Goal: Transaction & Acquisition: Complete application form

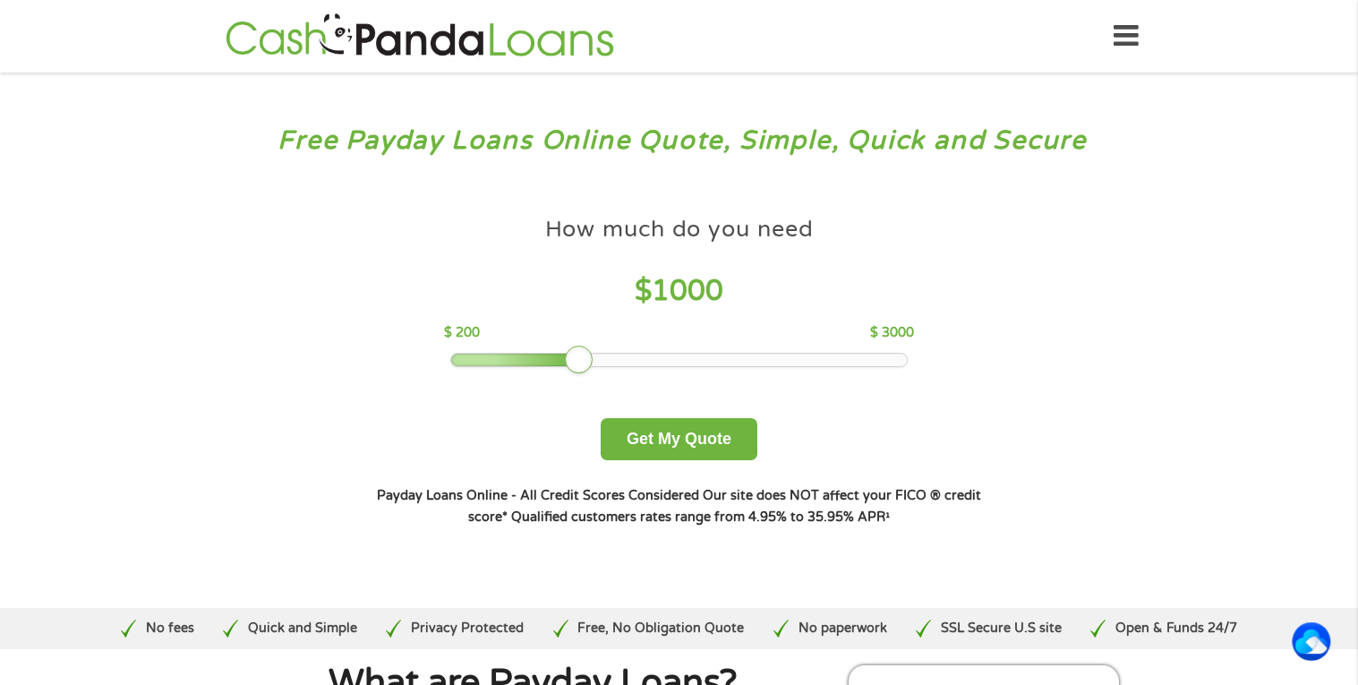
click at [593, 350] on div "How much do you need $ 1000 $ 200 $ 3000" at bounding box center [679, 287] width 470 height 159
drag, startPoint x: 590, startPoint y: 356, endPoint x: 1022, endPoint y: 375, distance: 432.8
click at [1211, 319] on div "Free Payday Loans Online Quote, Simple, Quick and Secure How much do you need? …" at bounding box center [679, 340] width 1358 height 535
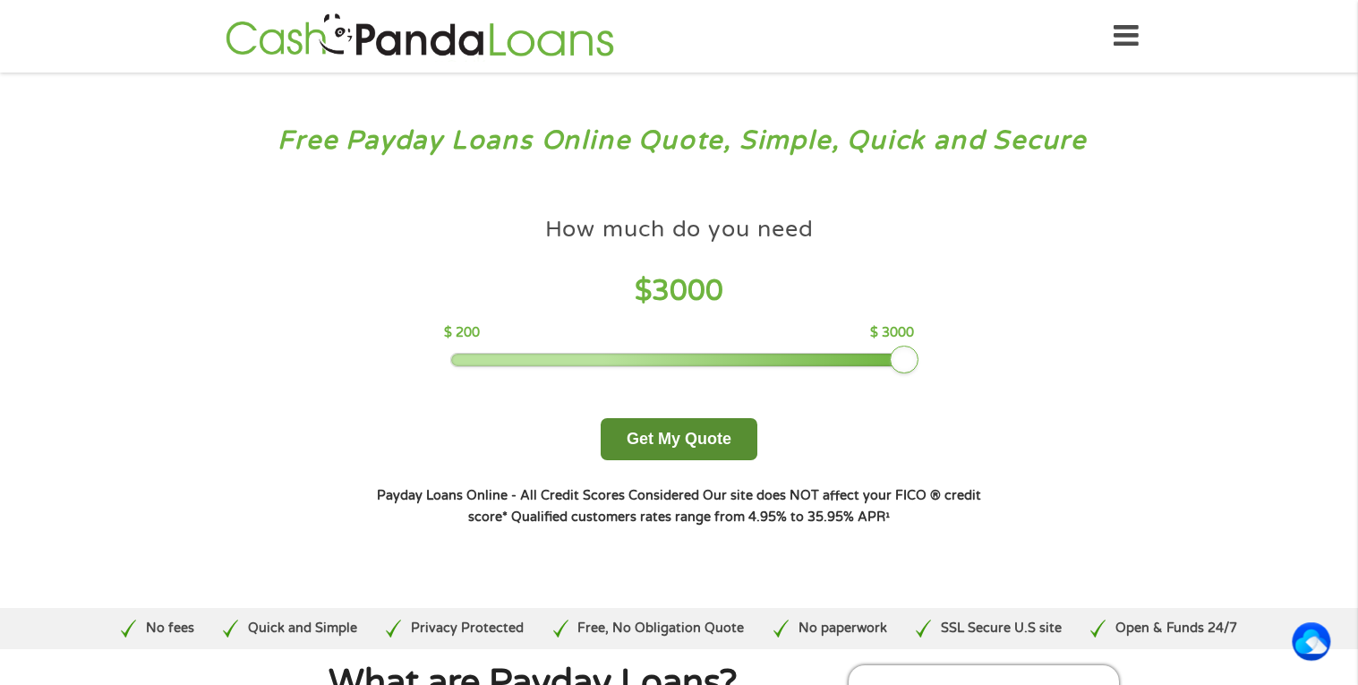
click at [680, 433] on button "Get My Quote" at bounding box center [679, 439] width 157 height 42
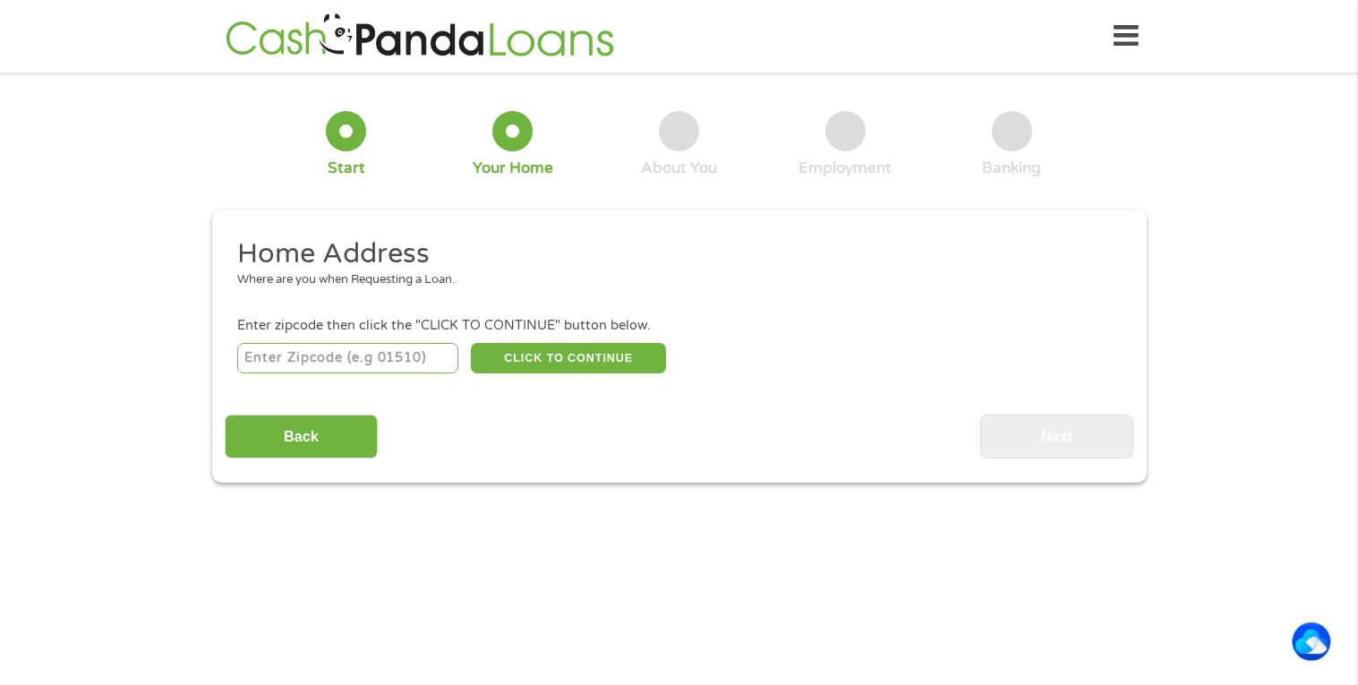
drag, startPoint x: 301, startPoint y: 352, endPoint x: 234, endPoint y: 379, distance: 72.3
click at [265, 368] on input "number" at bounding box center [347, 358] width 221 height 30
type input "5300"
type input "5"
type input "8"
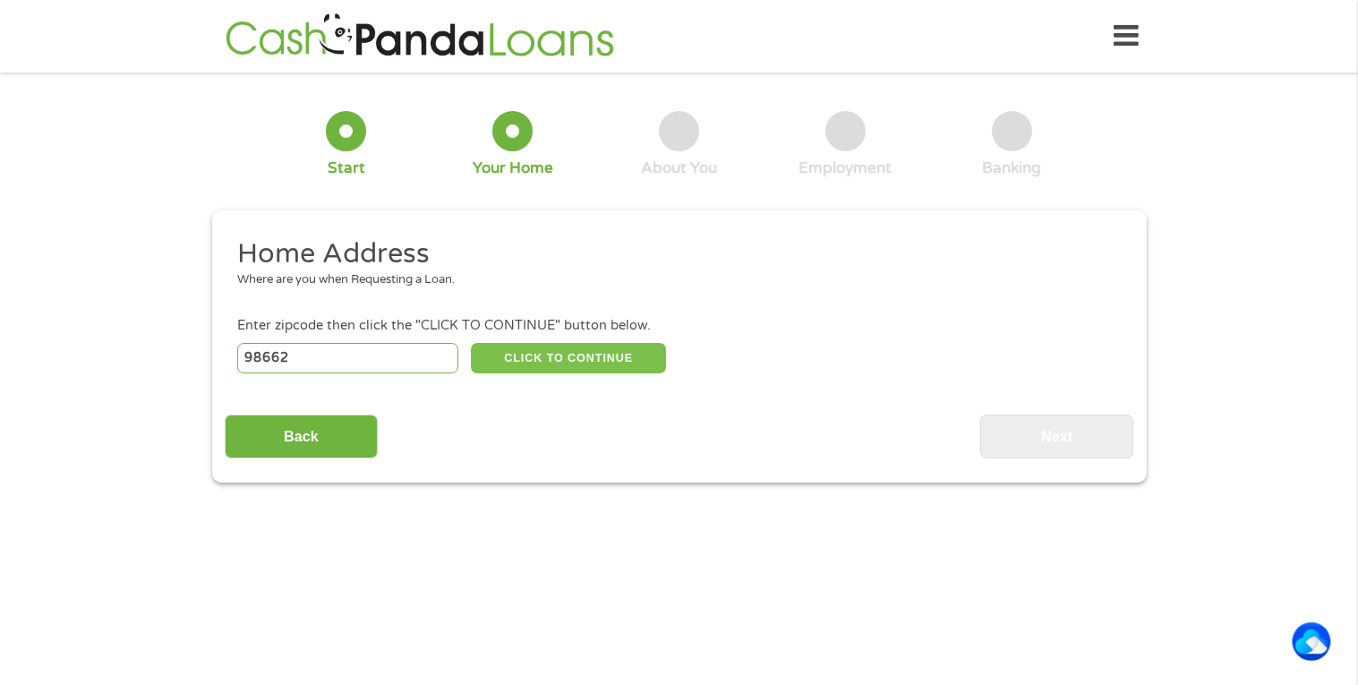
type input "98662"
click at [526, 347] on button "CLICK TO CONTINUE" at bounding box center [568, 358] width 195 height 30
type input "98662"
type input "[GEOGRAPHIC_DATA]"
select select "[US_STATE]"
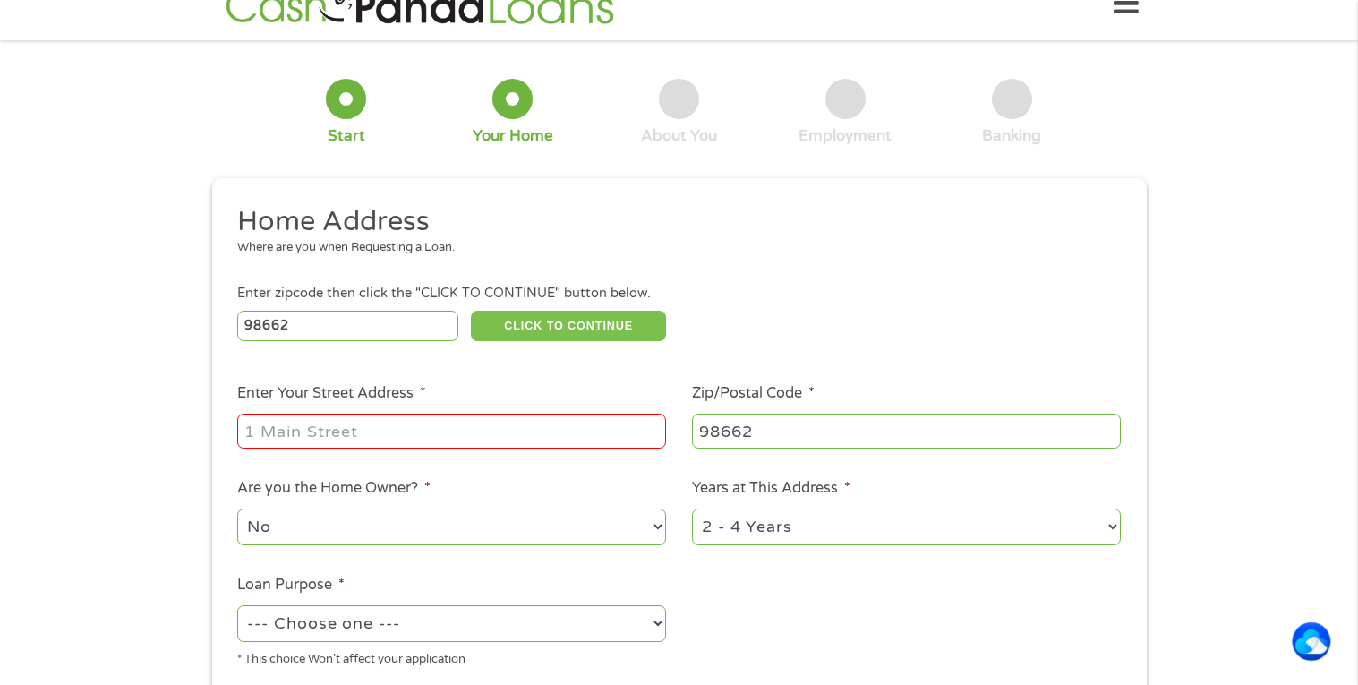
scroll to position [42, 0]
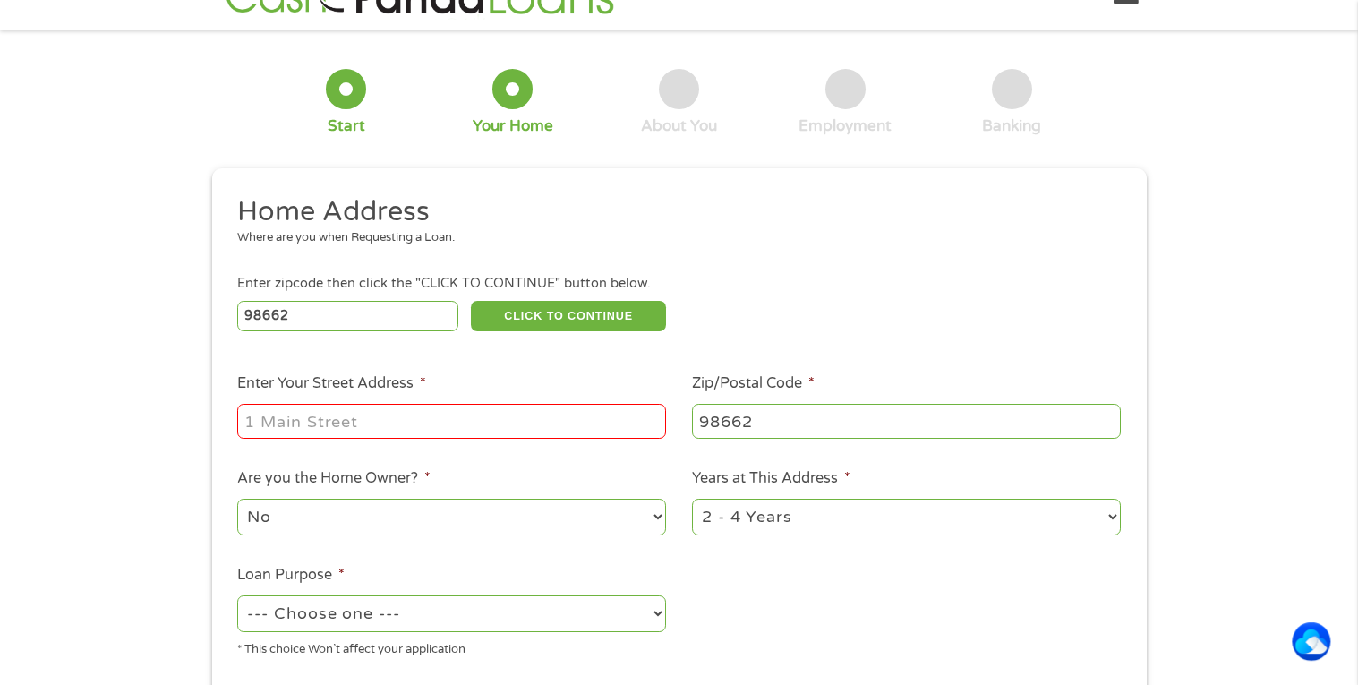
click at [426, 404] on input "Enter Your Street Address *" at bounding box center [451, 421] width 429 height 34
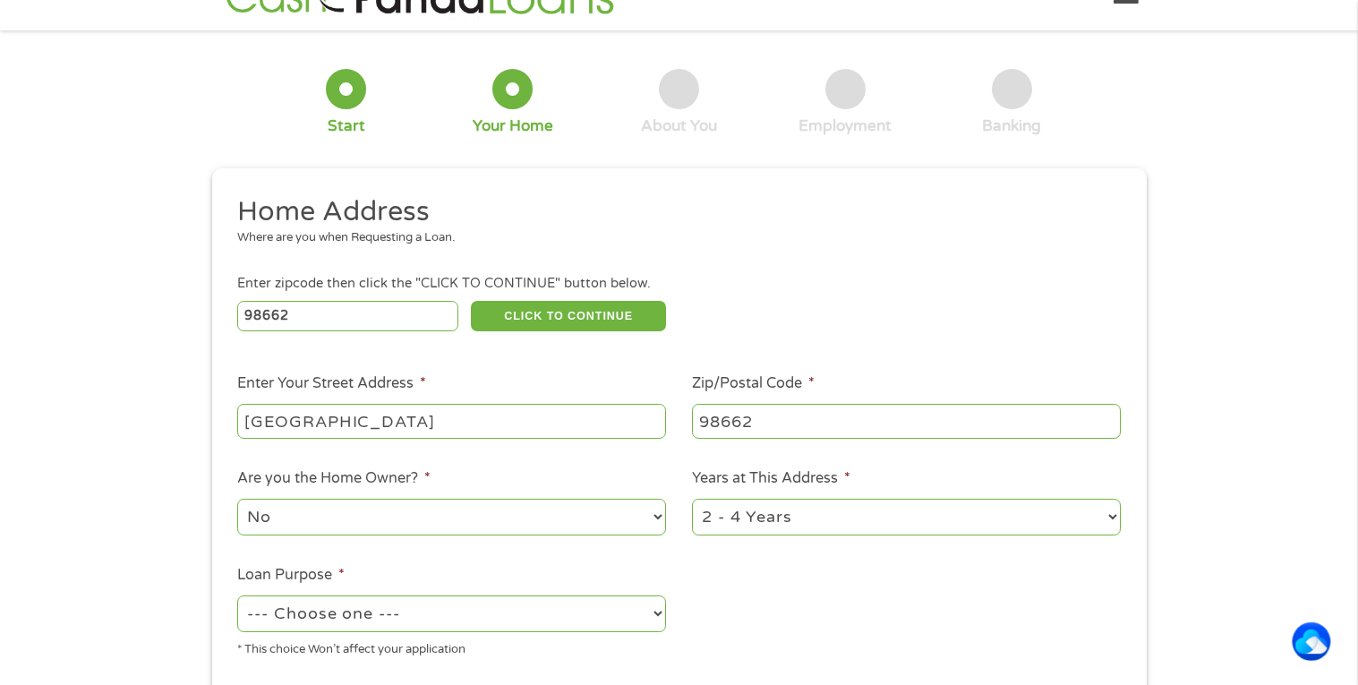
click at [247, 425] on input "[GEOGRAPHIC_DATA]" at bounding box center [451, 421] width 429 height 34
type input "[STREET_ADDRESS]"
click at [377, 512] on select "No Yes" at bounding box center [451, 517] width 429 height 37
select select "yes"
click at [237, 499] on select "No Yes" at bounding box center [451, 517] width 429 height 37
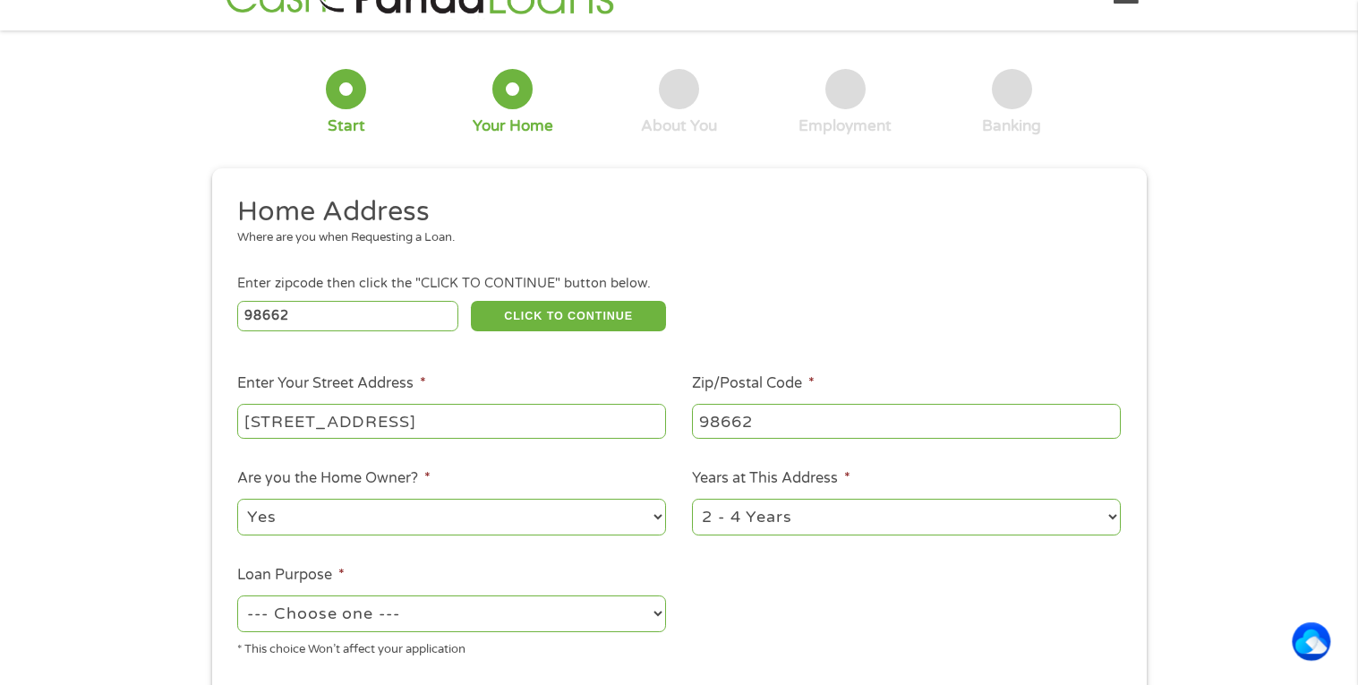
click at [814, 521] on select "1 Year or less 1 - 2 Years 2 - 4 Years Over 4 Years" at bounding box center [906, 517] width 429 height 37
select select "60months"
click at [692, 499] on select "1 Year or less 1 - 2 Years 2 - 4 Years Over 4 Years" at bounding box center [906, 517] width 429 height 37
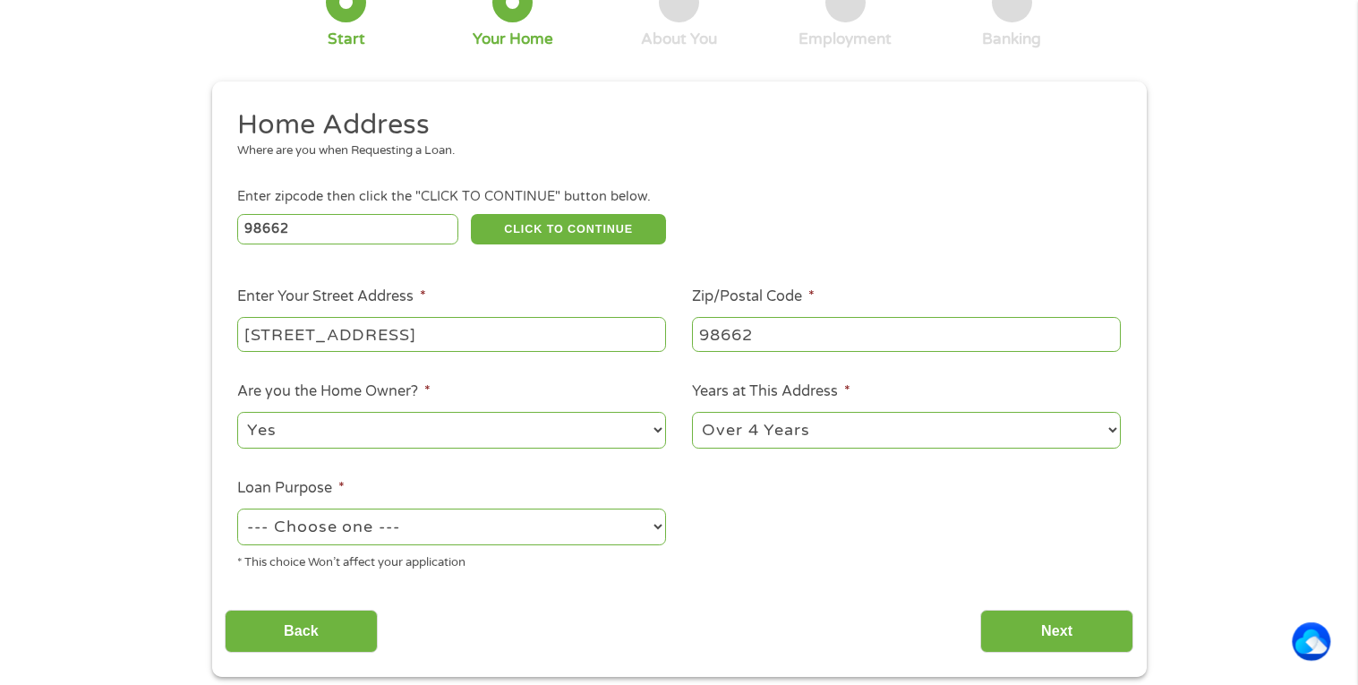
scroll to position [132, 0]
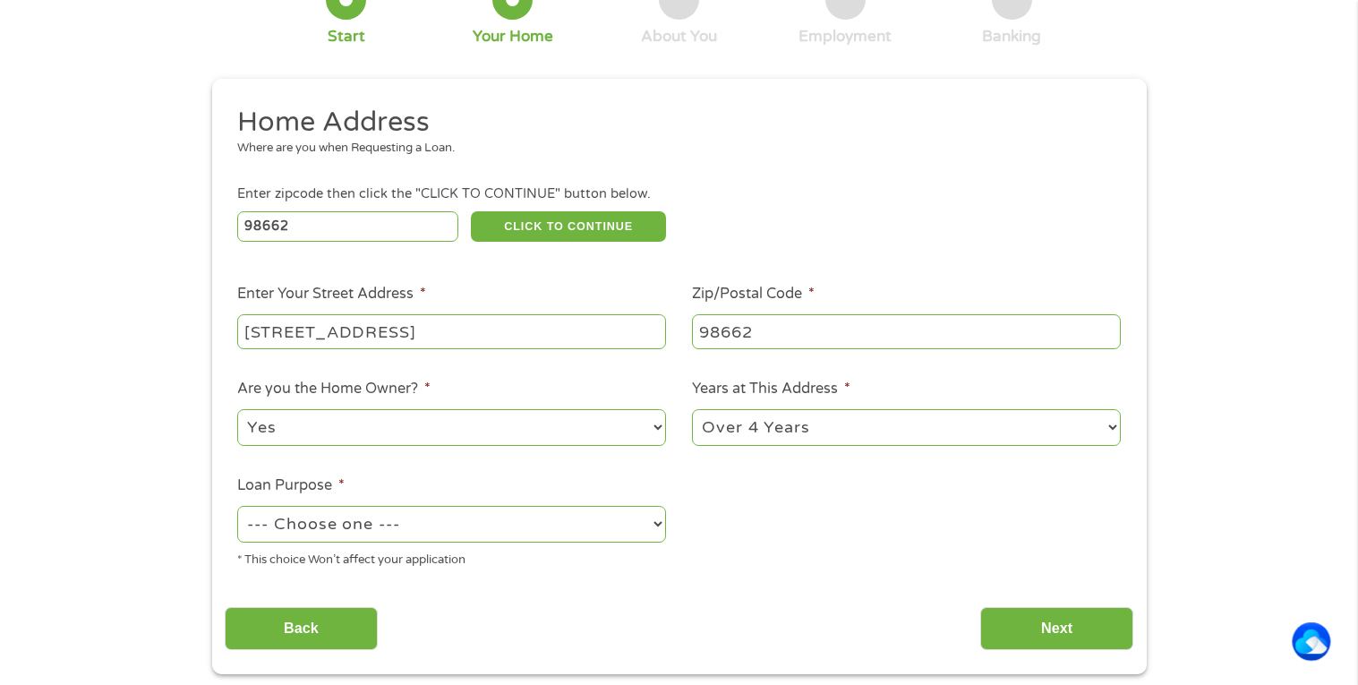
click at [396, 515] on select "--- Choose one --- Pay Bills Debt Consolidation Home Improvement Major Purchase…" at bounding box center [451, 524] width 429 height 37
select select "homeimprovement"
click at [237, 506] on select "--- Choose one --- Pay Bills Debt Consolidation Home Improvement Major Purchase…" at bounding box center [451, 524] width 429 height 37
click at [640, 611] on div "Back Next" at bounding box center [679, 622] width 909 height 56
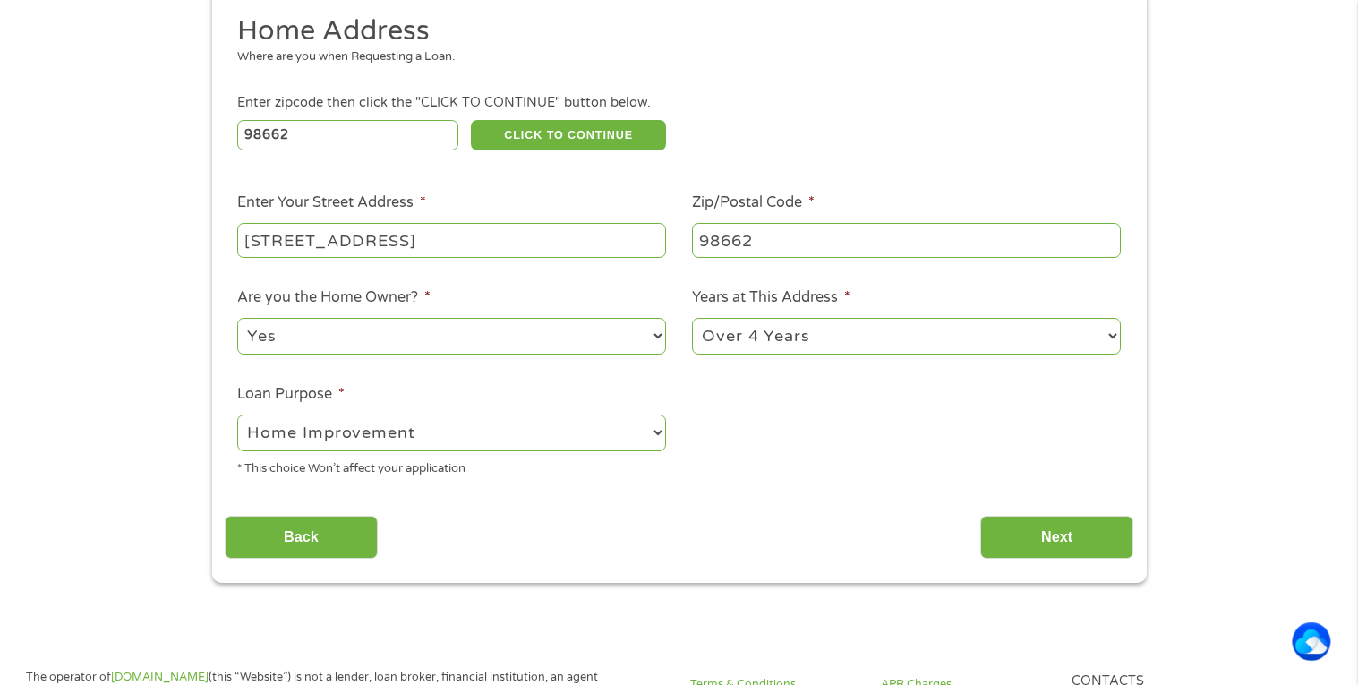
scroll to position [228, 0]
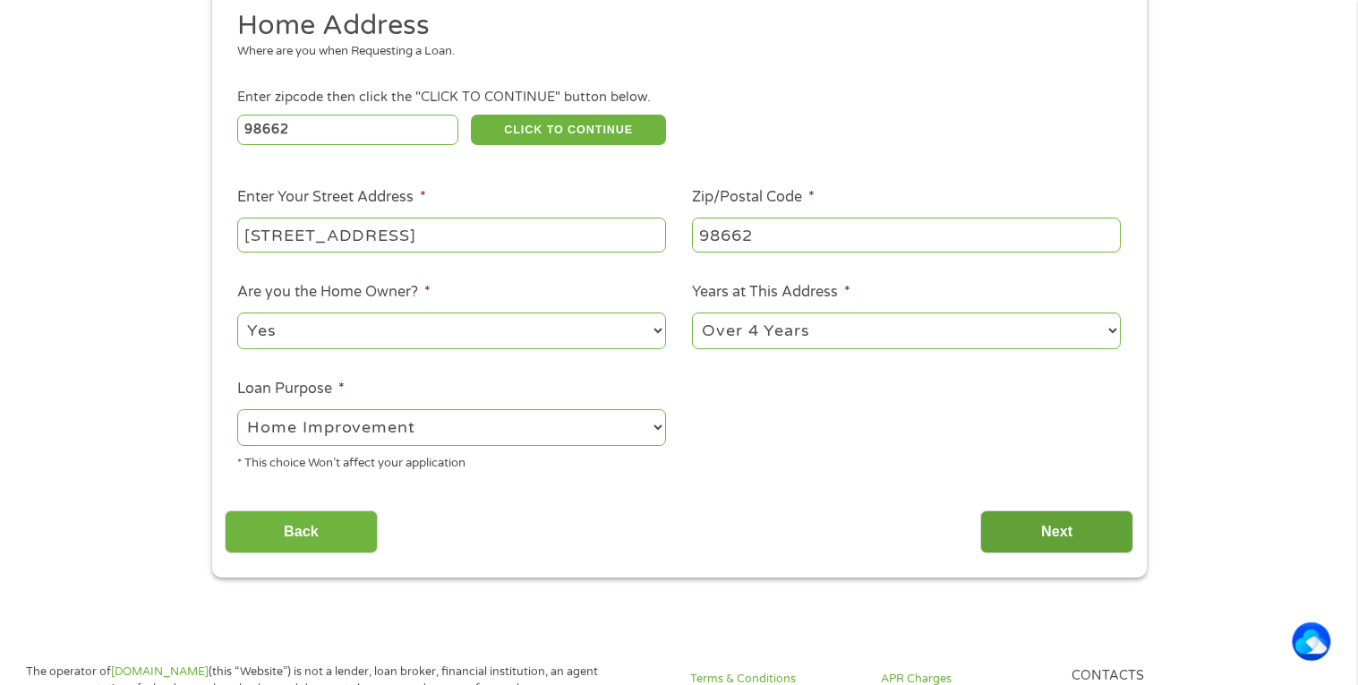
click at [1021, 533] on input "Next" at bounding box center [1056, 532] width 153 height 44
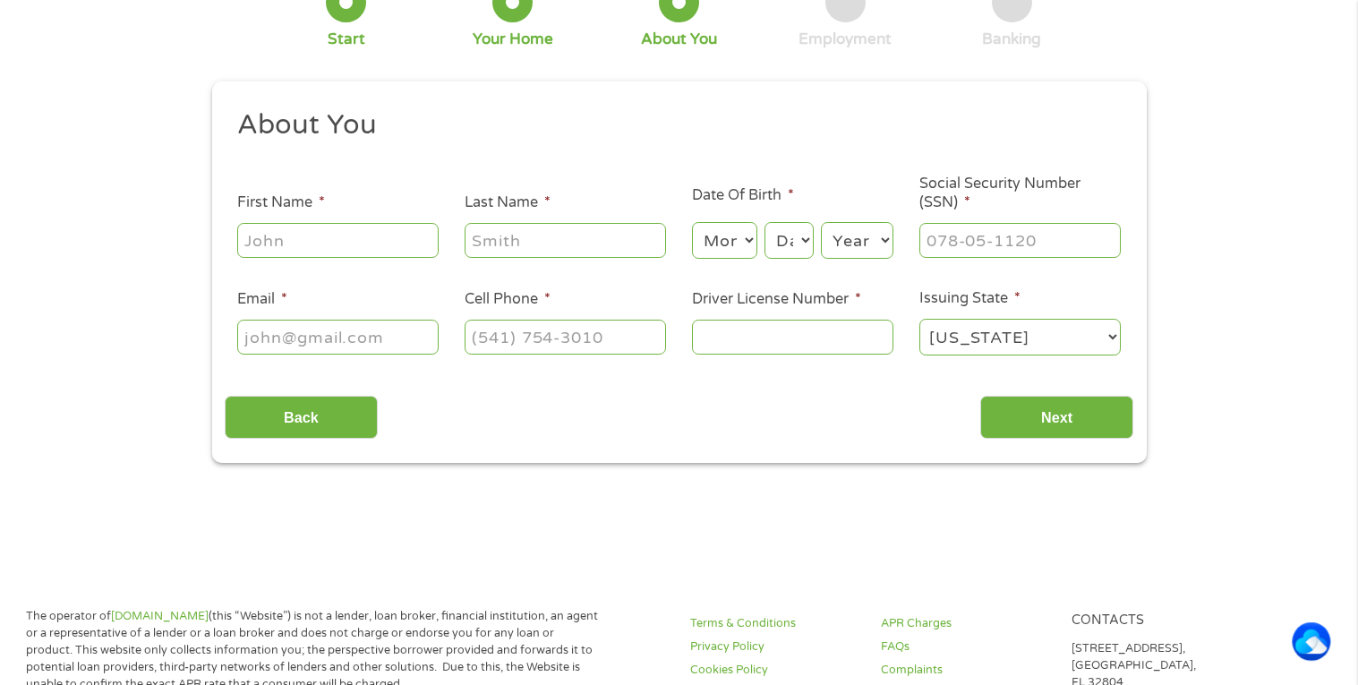
scroll to position [0, 0]
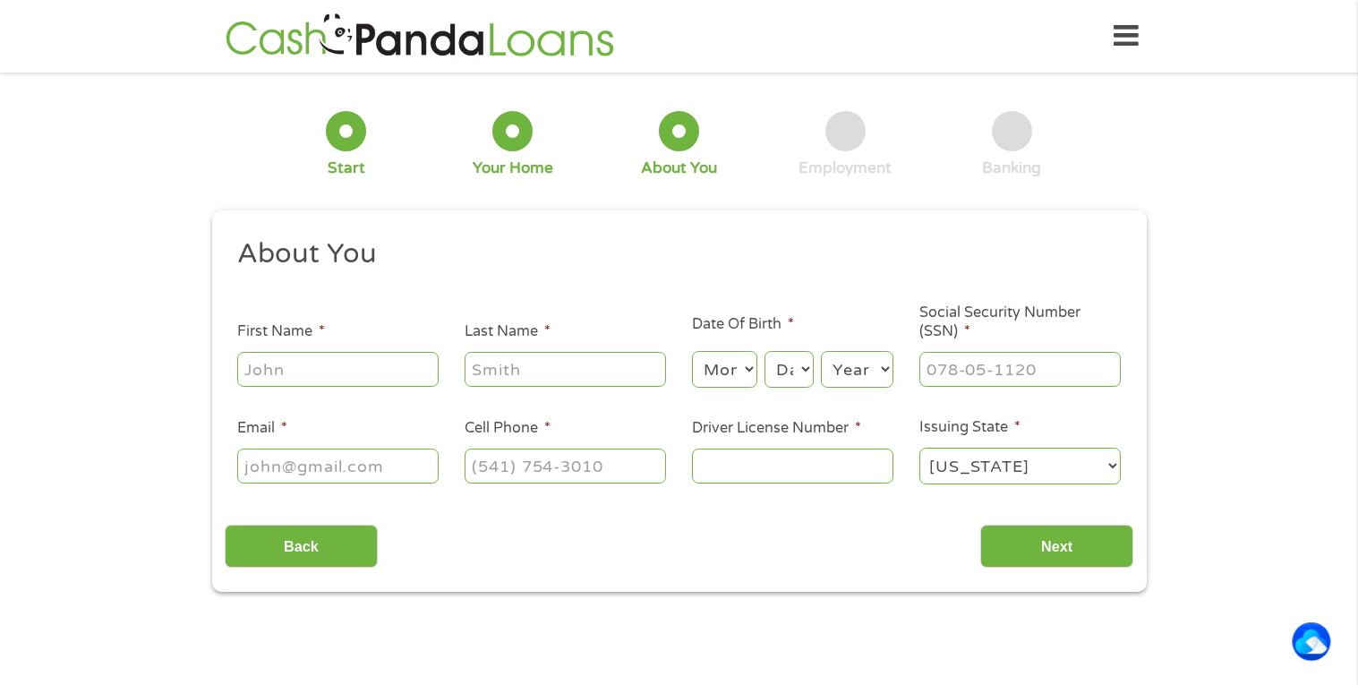
click at [287, 359] on input "First Name *" at bounding box center [337, 369] width 201 height 34
type input "[PERSON_NAME]"
click at [534, 361] on input "Last Name *" at bounding box center [565, 369] width 201 height 34
type input "[PERSON_NAME]"
click at [718, 363] on select "Month 1 2 3 4 5 6 7 8 9 10 11 12" at bounding box center [724, 369] width 65 height 37
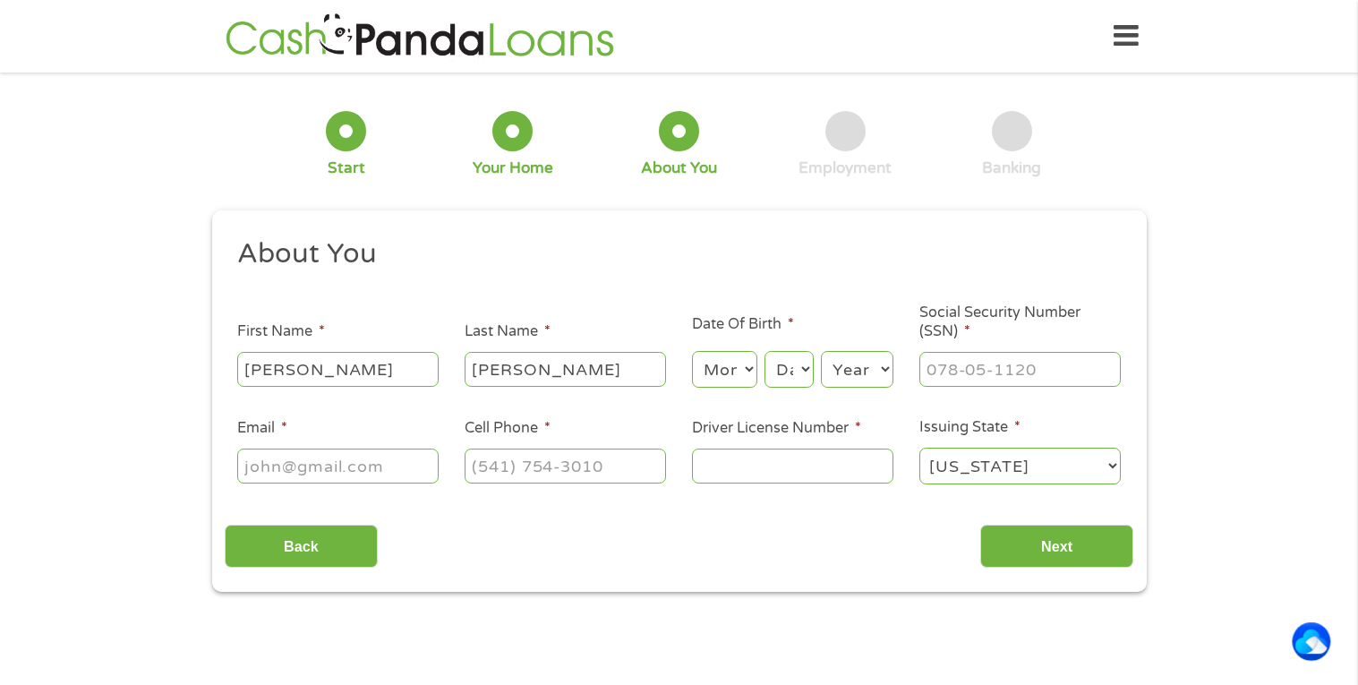
select select "2"
click at [692, 351] on select "Month 1 2 3 4 5 6 7 8 9 10 11 12" at bounding box center [724, 369] width 65 height 37
click at [795, 374] on select "Day 1 2 3 4 5 6 7 8 9 10 11 12 13 14 15 16 17 18 19 20 21 22 23 24 25 26 27 28 …" at bounding box center [789, 369] width 48 height 37
select select "21"
click at [765, 351] on select "Day 1 2 3 4 5 6 7 8 9 10 11 12 13 14 15 16 17 18 19 20 21 22 23 24 25 26 27 28 …" at bounding box center [789, 369] width 48 height 37
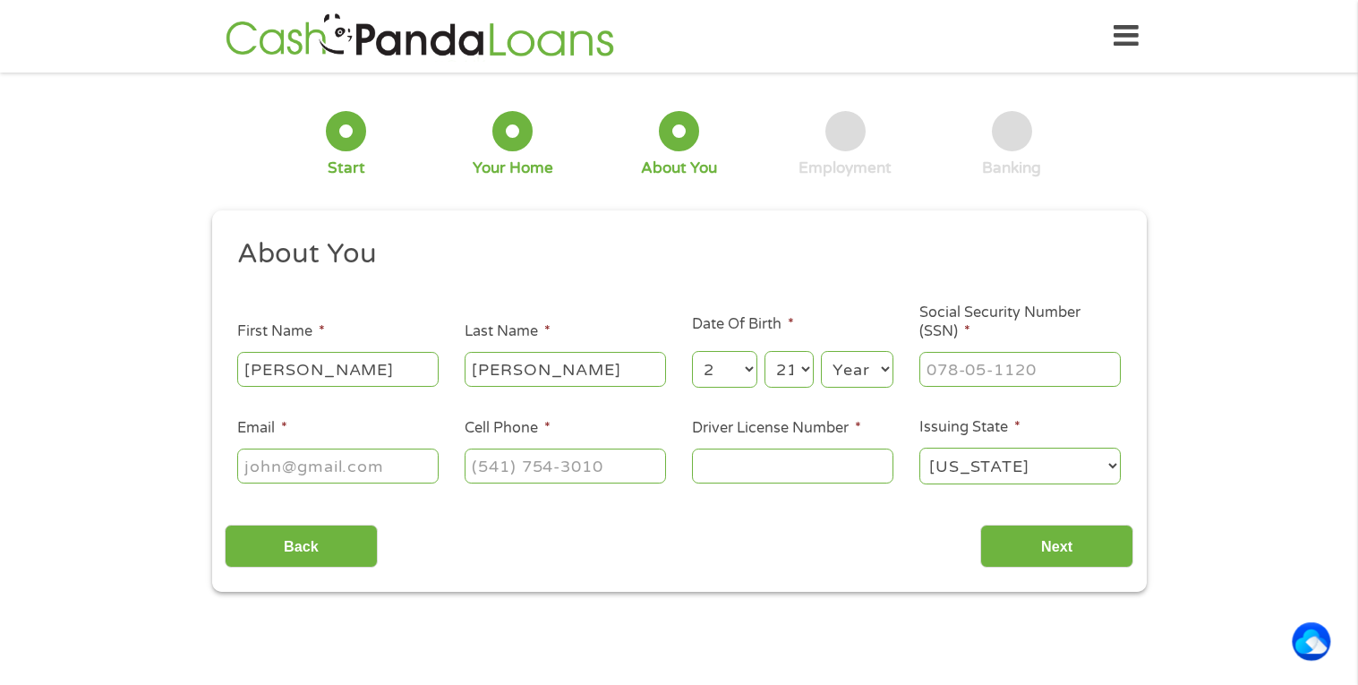
click at [731, 371] on select "Month 1 2 3 4 5 6 7 8 9 10 11 12" at bounding box center [724, 369] width 65 height 37
select select "1"
click at [692, 351] on select "Month 1 2 3 4 5 6 7 8 9 10 11 12" at bounding box center [724, 369] width 65 height 37
click at [857, 364] on select "Year [DATE] 2006 2005 2004 2003 2002 2001 2000 1999 1998 1997 1996 1995 1994 19…" at bounding box center [857, 369] width 73 height 37
select select "1946"
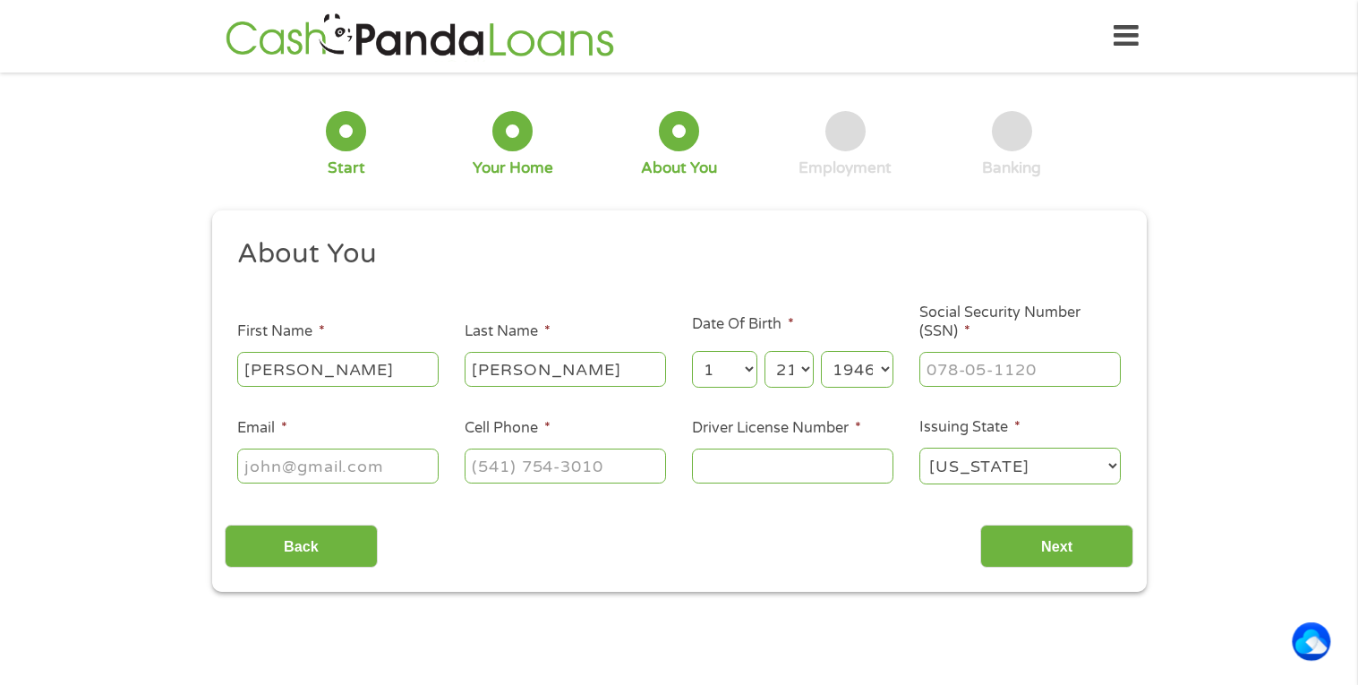
click at [821, 351] on select "Year [DATE] 2006 2005 2004 2003 2002 2001 2000 1999 1998 1997 1996 1995 1994 19…" at bounding box center [857, 369] width 73 height 37
click at [973, 372] on input "___-__-____" at bounding box center [1019, 369] width 201 height 34
type input "543-42-9088"
click at [356, 469] on input "Email *" at bounding box center [337, 466] width 201 height 34
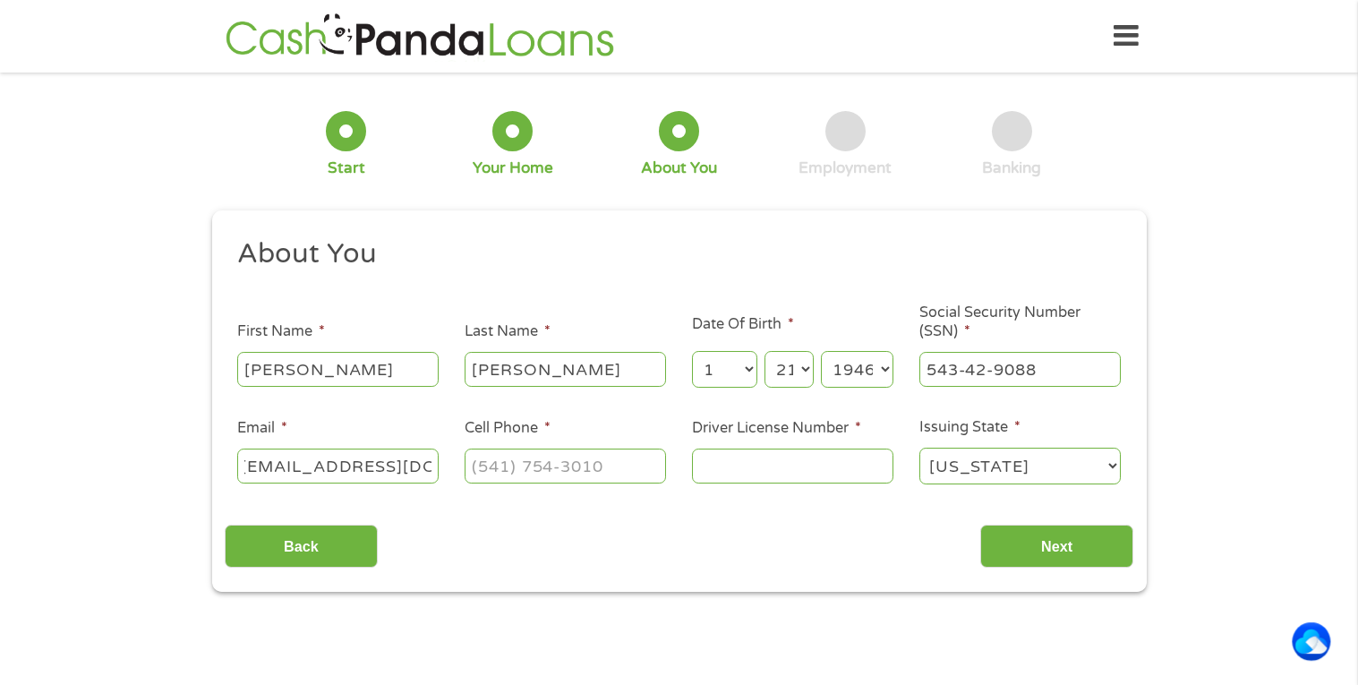
type input "[EMAIL_ADDRESS][DOMAIN_NAME]"
click at [493, 471] on input "(___) ___-____" at bounding box center [565, 466] width 201 height 34
type input "[PHONE_NUMBER]"
click at [723, 466] on input "Driver License Number *" at bounding box center [792, 466] width 201 height 34
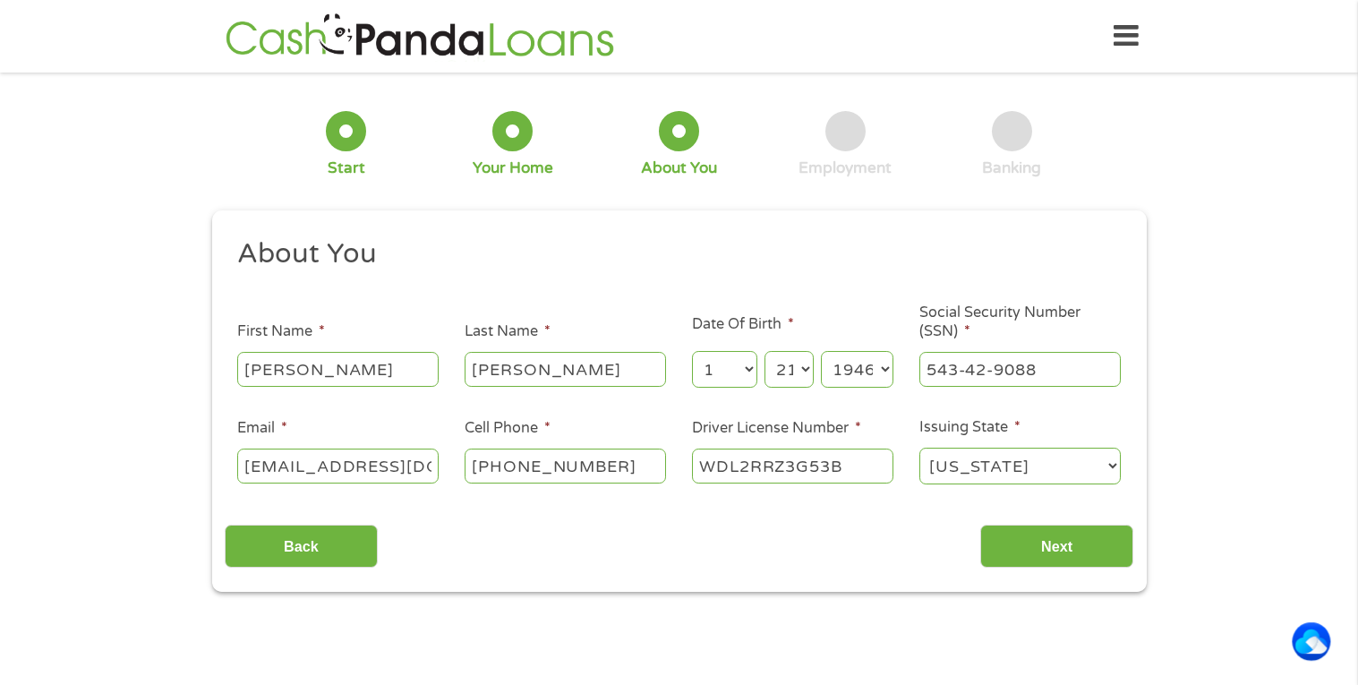
type input "WDL2RRZ3G53B"
click at [731, 560] on div "Back Next" at bounding box center [679, 539] width 909 height 56
click at [1047, 539] on input "Next" at bounding box center [1056, 547] width 153 height 44
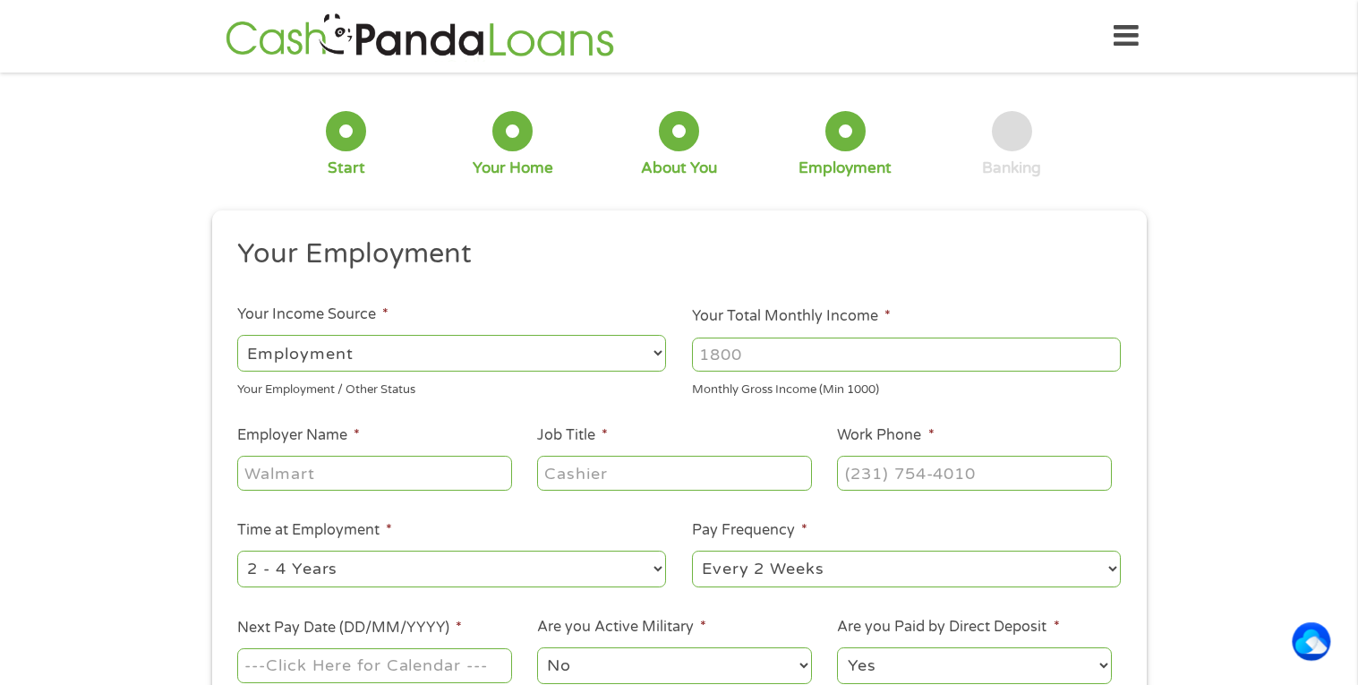
scroll to position [6, 7]
click at [378, 364] on select "--- Choose one --- Employment [DEMOGRAPHIC_DATA] Benefits" at bounding box center [451, 353] width 429 height 37
click at [333, 354] on select "--- Choose one --- Employment [DEMOGRAPHIC_DATA] Benefits" at bounding box center [451, 353] width 429 height 37
select select "benefits"
click at [237, 335] on select "--- Choose one --- Employment [DEMOGRAPHIC_DATA] Benefits" at bounding box center [451, 353] width 429 height 37
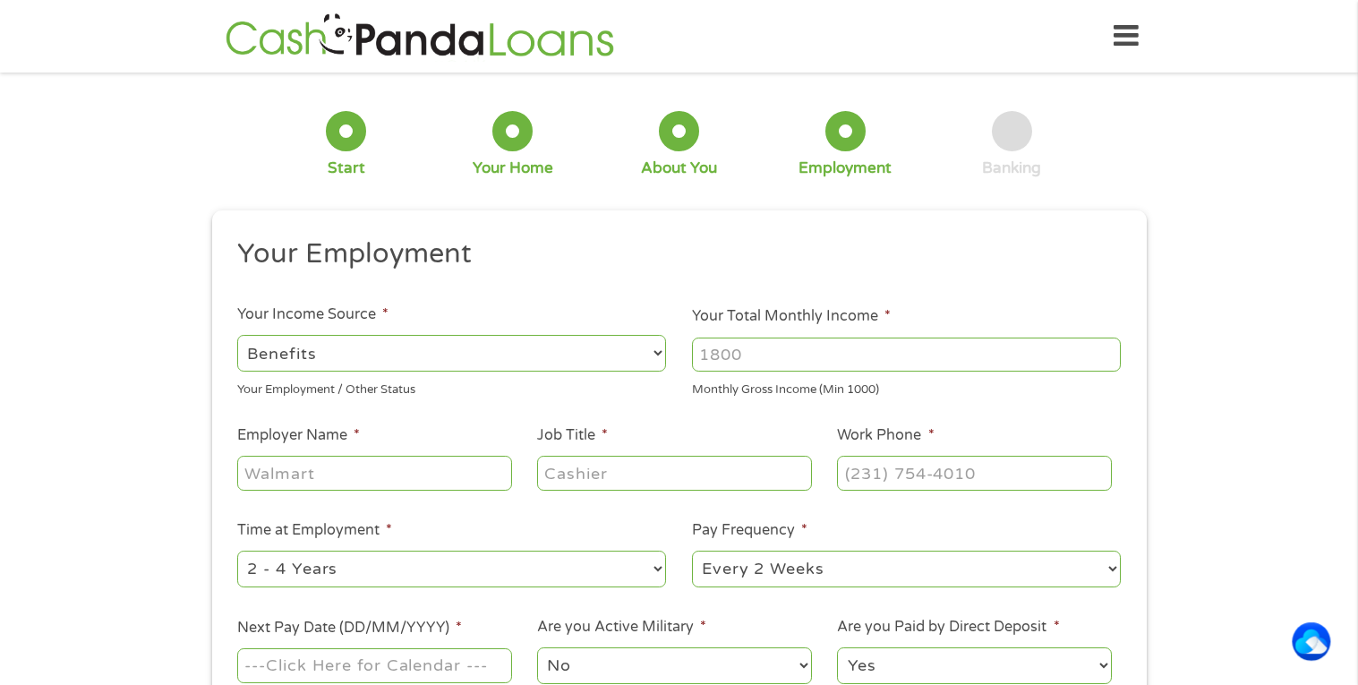
type input "Other"
type input "[PHONE_NUMBER]"
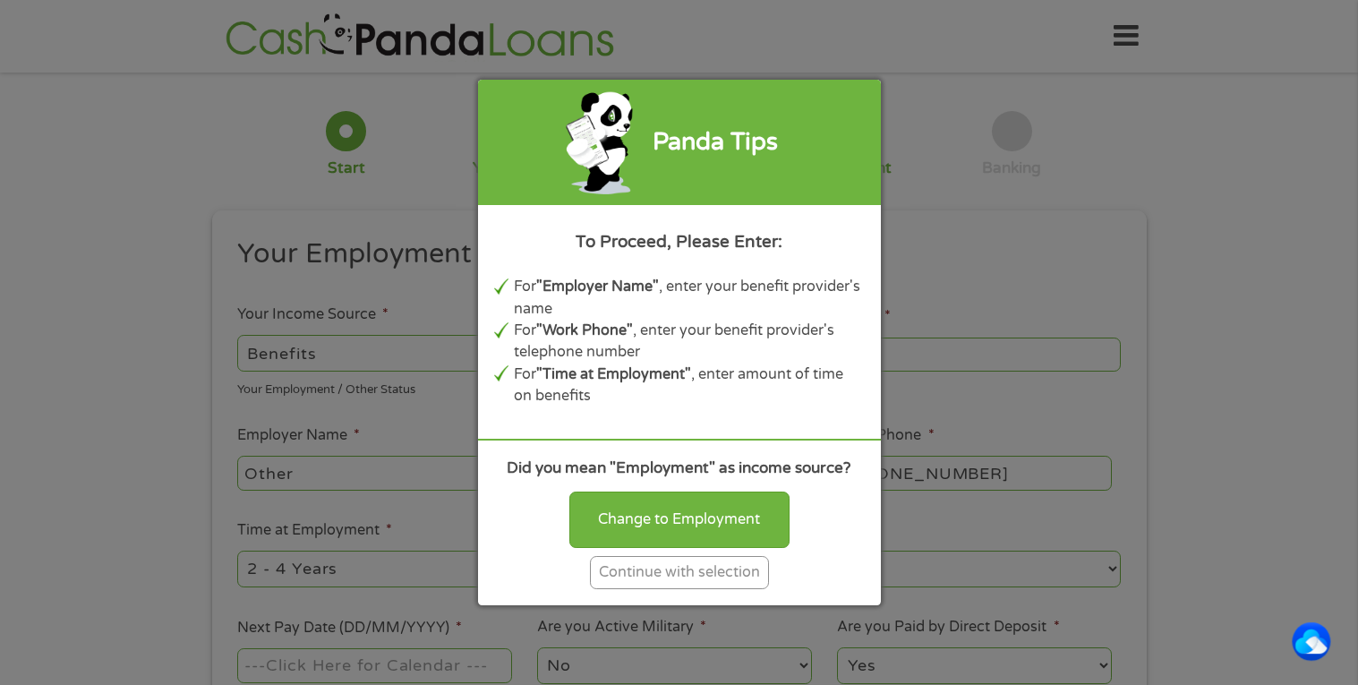
click at [627, 569] on div "Continue with selection" at bounding box center [679, 572] width 179 height 33
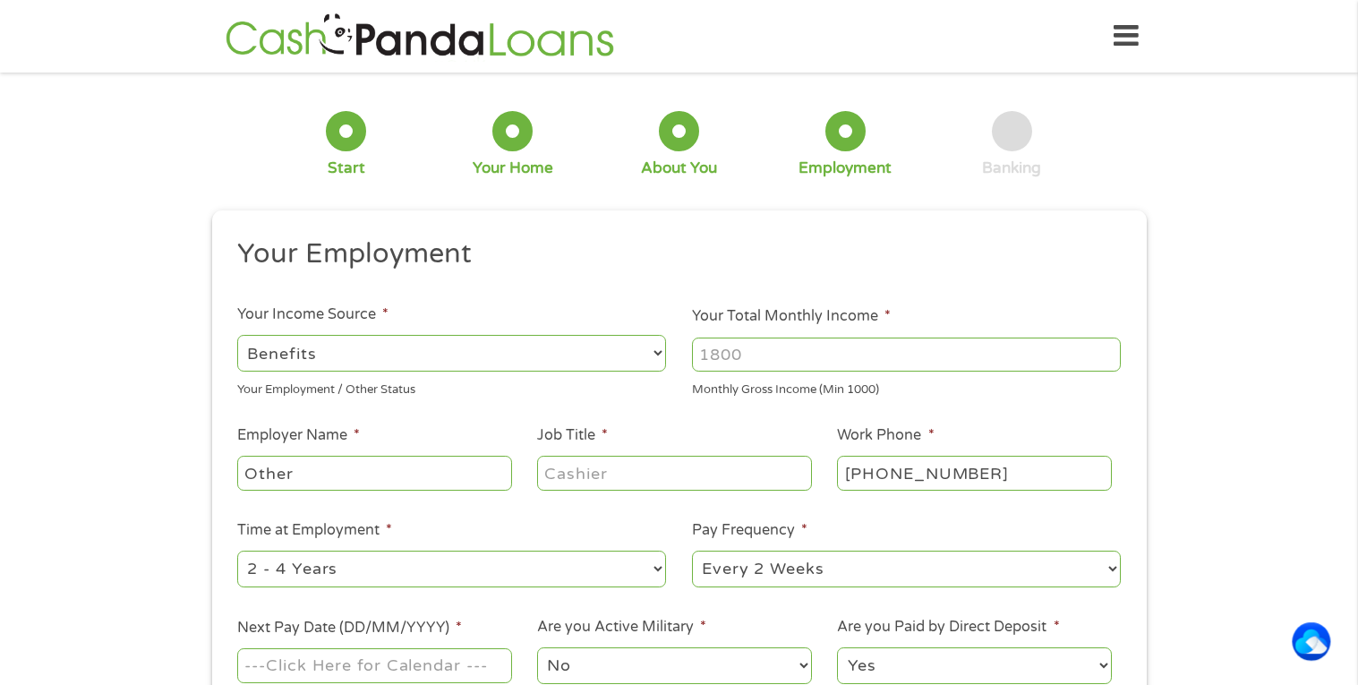
click at [407, 346] on select "--- Choose one --- Employment [DEMOGRAPHIC_DATA] Benefits" at bounding box center [451, 353] width 429 height 37
click at [756, 354] on input "Your Total Monthly Income *" at bounding box center [906, 355] width 429 height 34
type input "3500"
click at [433, 475] on input "Other" at bounding box center [374, 473] width 274 height 34
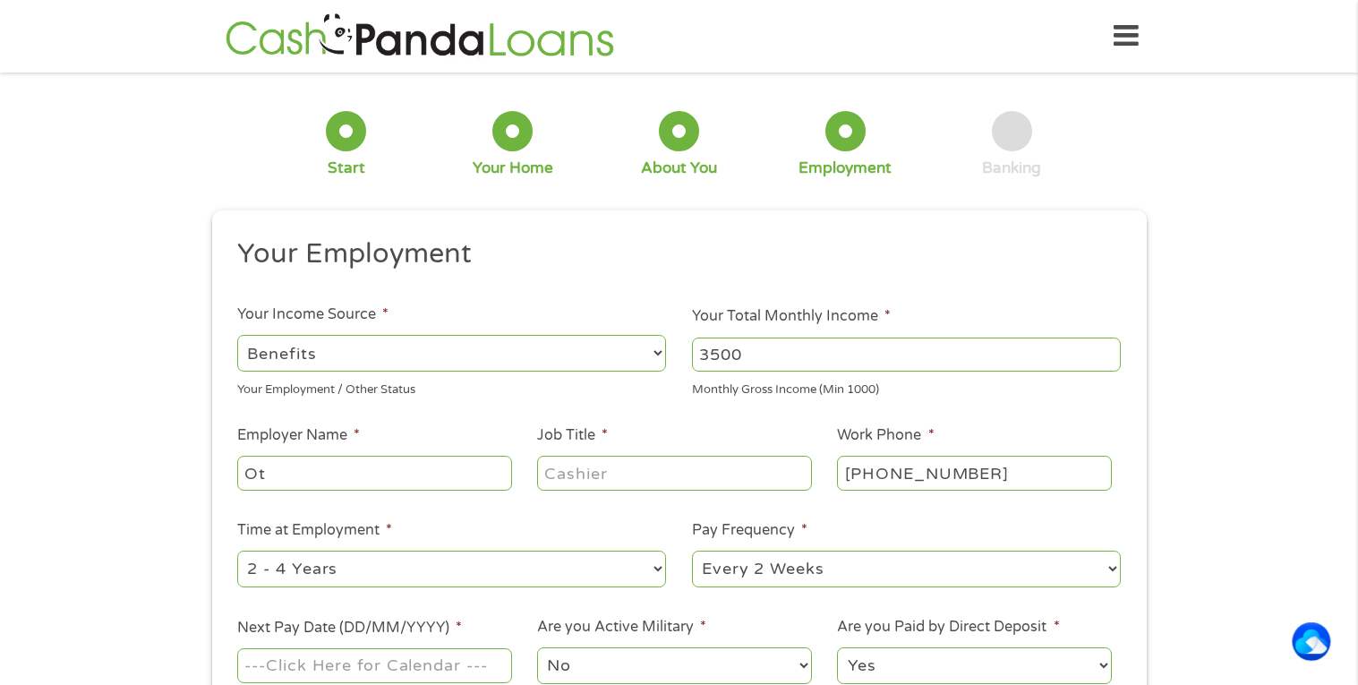
type input "O"
type input "Retired"
click at [447, 531] on li "Time at Employment * --- Choose one --- 1 Year or less 1 - 2 Years 2 - 4 Years …" at bounding box center [452, 554] width 455 height 71
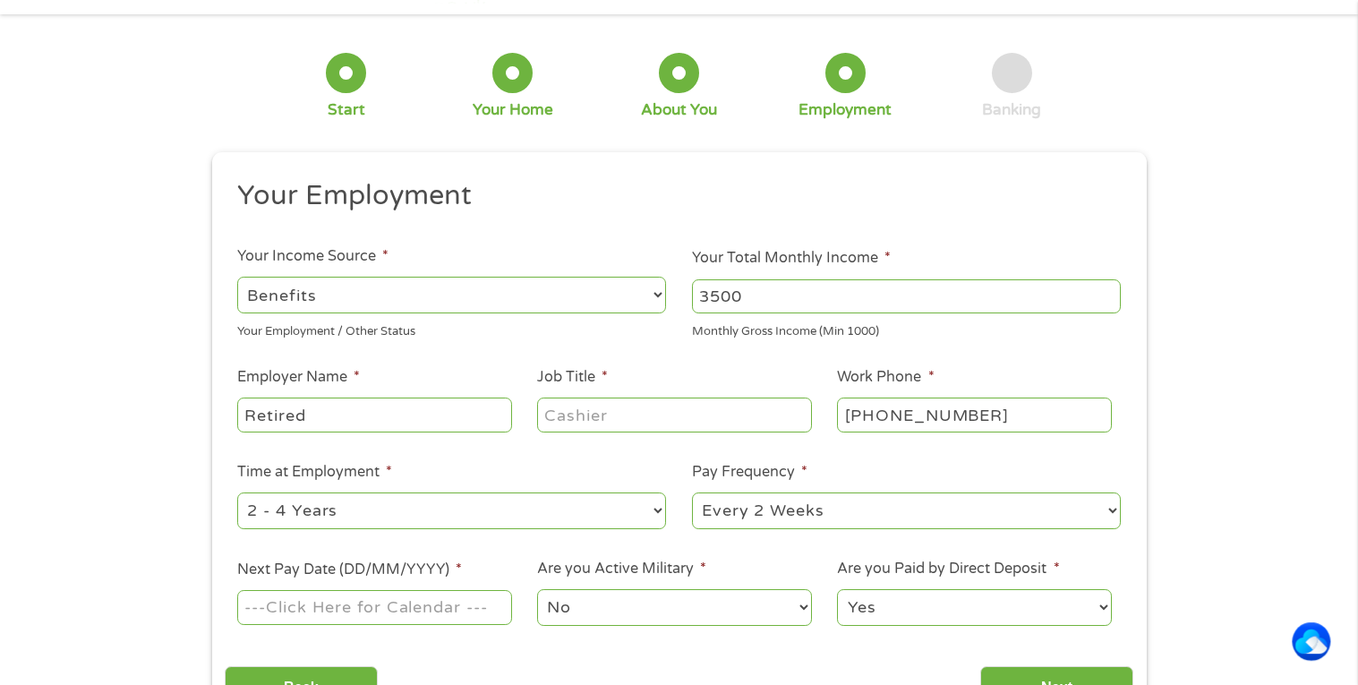
scroll to position [60, 0]
click at [657, 291] on select "--- Choose one --- Employment [DEMOGRAPHIC_DATA] Benefits" at bounding box center [451, 293] width 429 height 37
click at [237, 275] on select "--- Choose one --- Employment [DEMOGRAPHIC_DATA] Benefits" at bounding box center [451, 293] width 429 height 37
click at [641, 401] on input "Job Title *" at bounding box center [674, 413] width 274 height 34
type input "Retired"
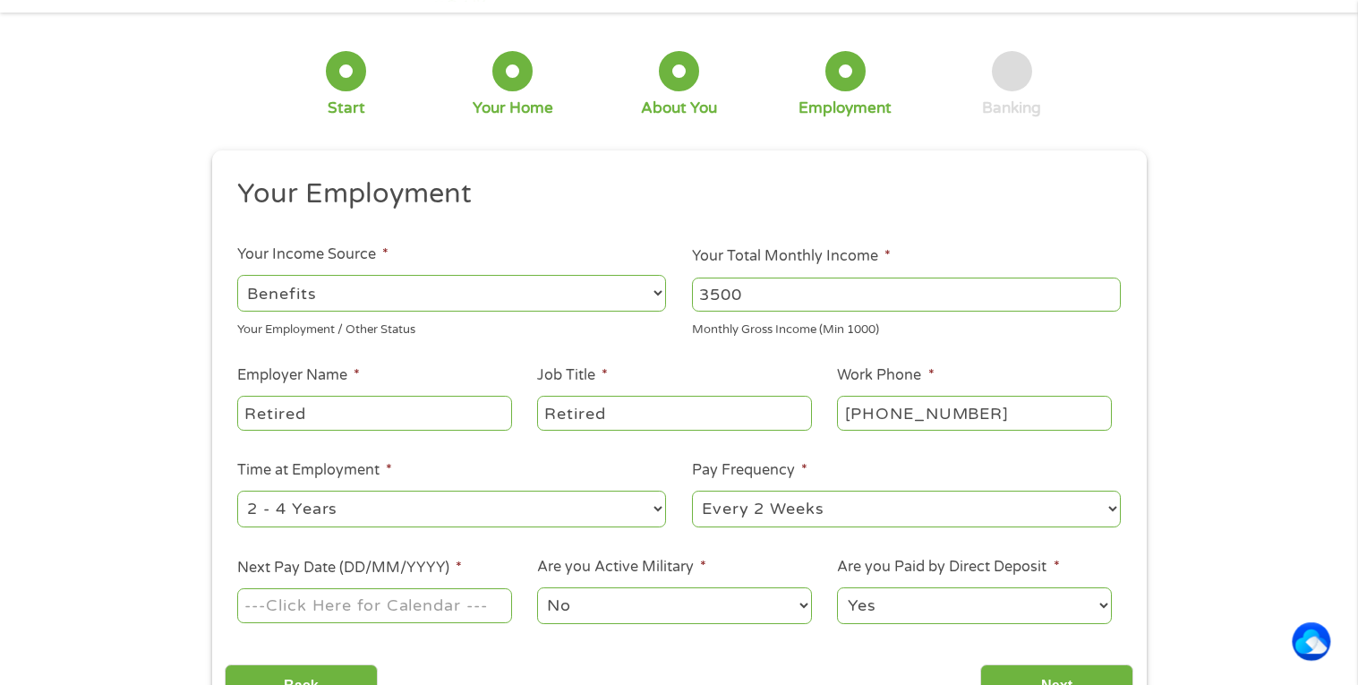
click at [535, 510] on select "--- Choose one --- 1 Year or less 1 - 2 Years 2 - 4 Years Over 4 Years" at bounding box center [451, 509] width 429 height 37
select select "60months"
click at [237, 491] on select "--- Choose one --- 1 Year or less 1 - 2 Years 2 - 4 Years Over 4 Years" at bounding box center [451, 509] width 429 height 37
click at [1121, 501] on li "Pay Frequency * --- Choose one --- Every 2 Weeks Every Week Monthly Semi-Monthly" at bounding box center [906, 494] width 455 height 71
click at [1118, 509] on select "--- Choose one --- Every 2 Weeks Every Week Monthly Semi-Monthly" at bounding box center [906, 509] width 429 height 37
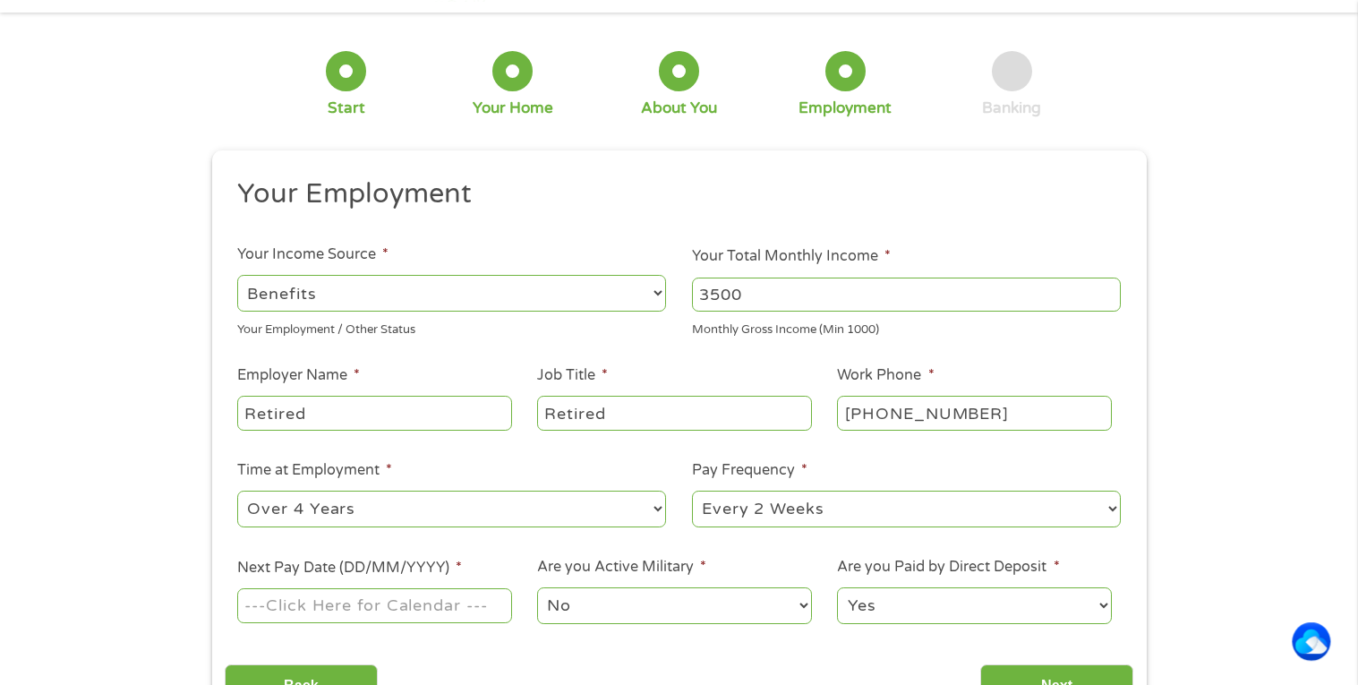
select select "monthly"
click at [692, 491] on select "--- Choose one --- Every 2 Weeks Every Week Monthly Semi-Monthly" at bounding box center [906, 509] width 429 height 37
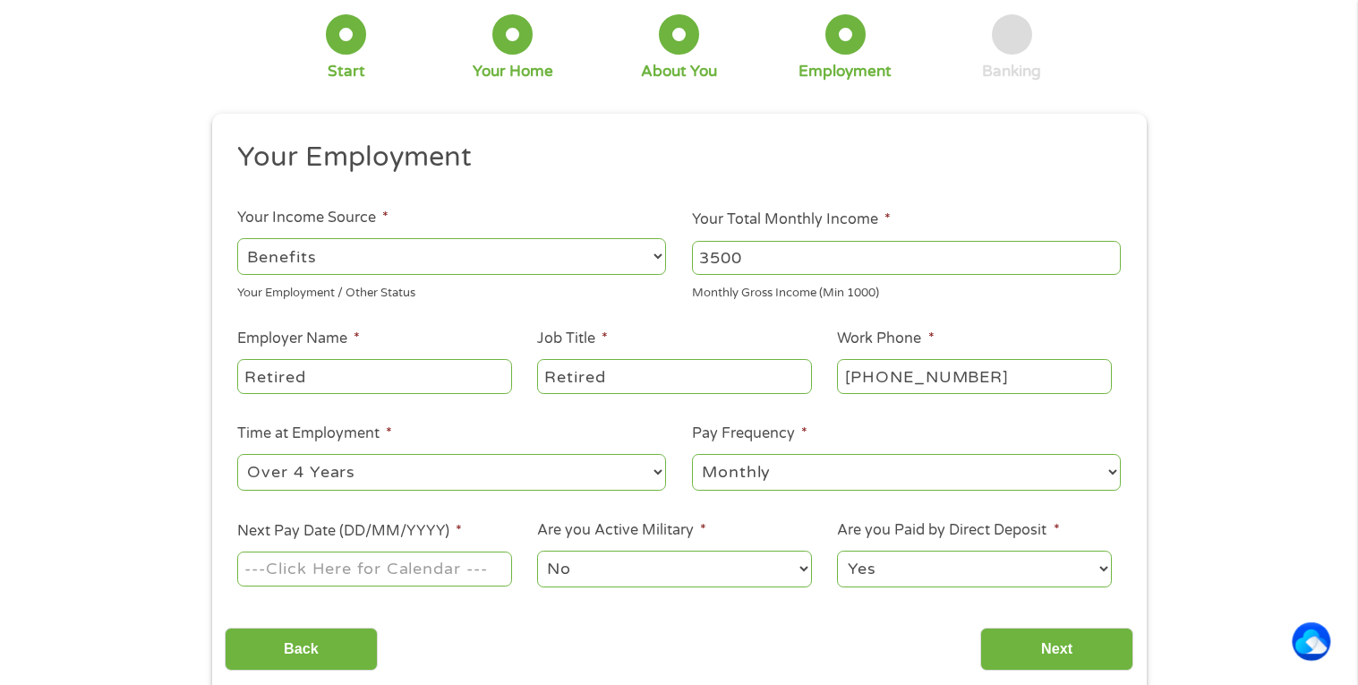
scroll to position [145, 0]
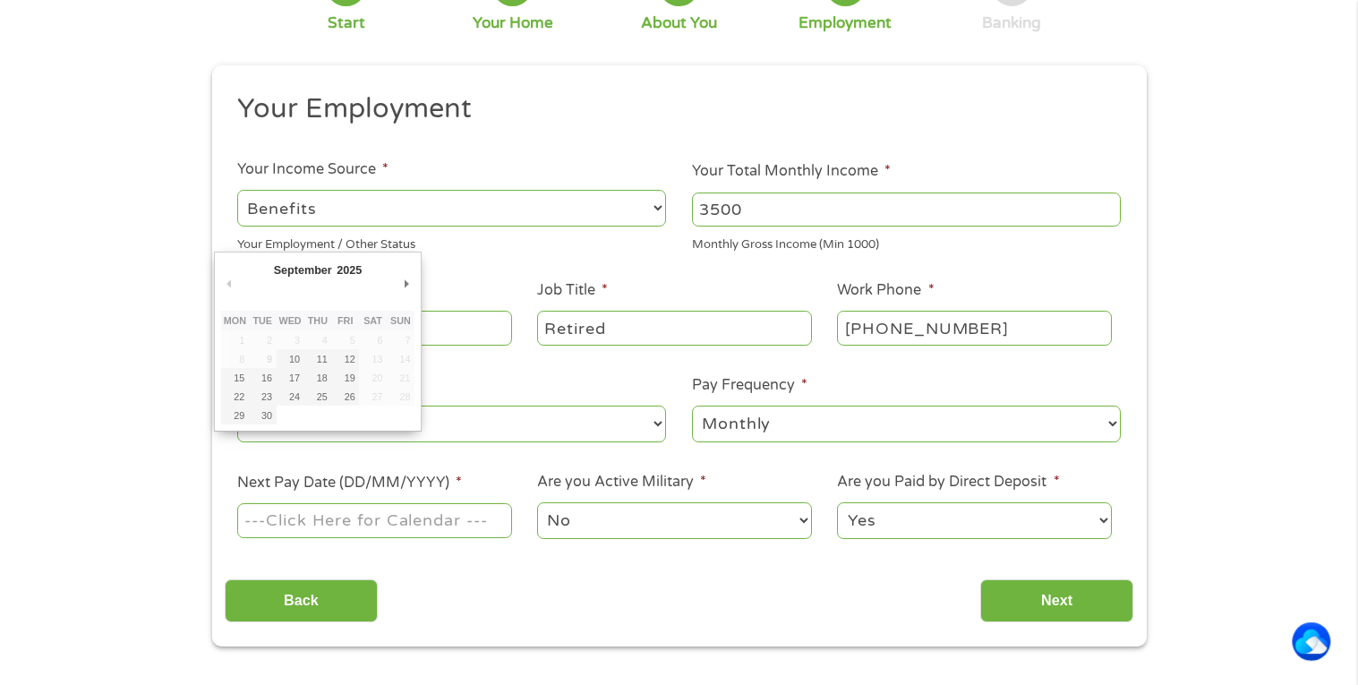
click at [313, 527] on input "Next Pay Date (DD/MM/YYYY) *" at bounding box center [374, 520] width 274 height 34
type input "[DATE]"
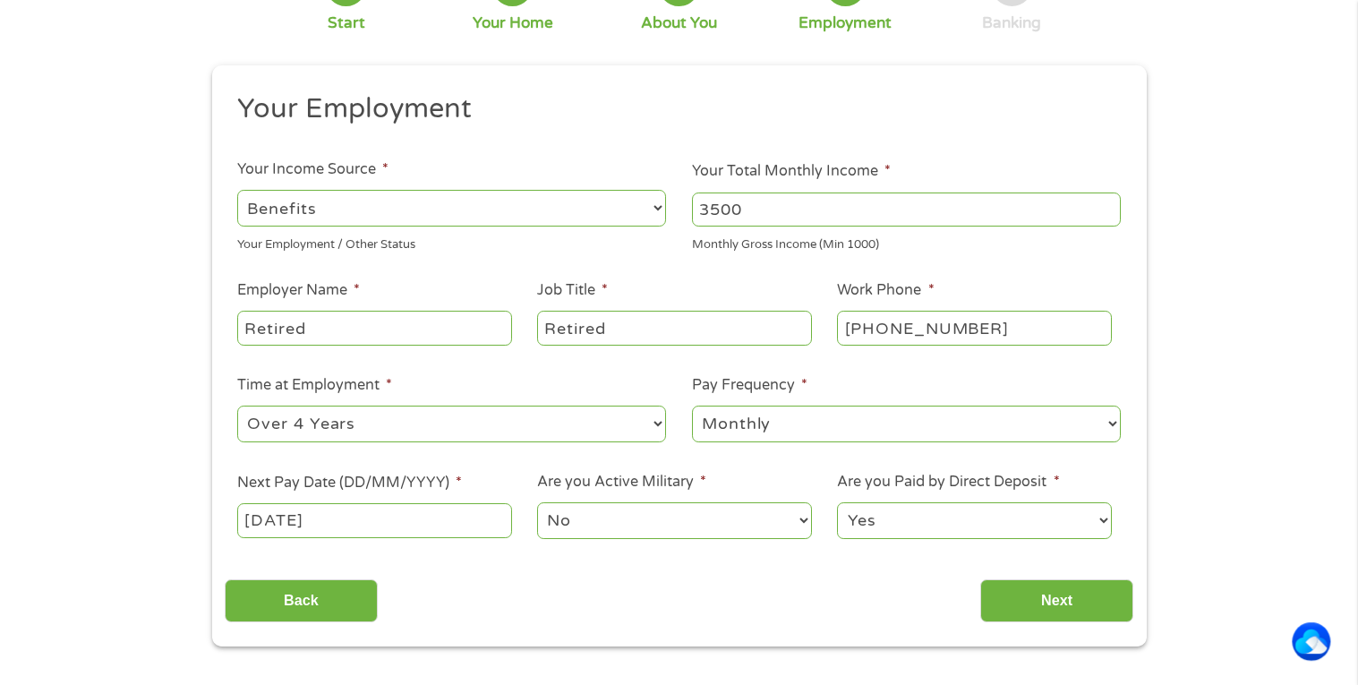
click at [619, 523] on select "No Yes" at bounding box center [674, 520] width 274 height 37
drag, startPoint x: 588, startPoint y: 596, endPoint x: 604, endPoint y: 549, distance: 50.1
click at [597, 570] on div "Back Next" at bounding box center [679, 594] width 909 height 56
click at [928, 513] on select "Yes No" at bounding box center [974, 520] width 274 height 37
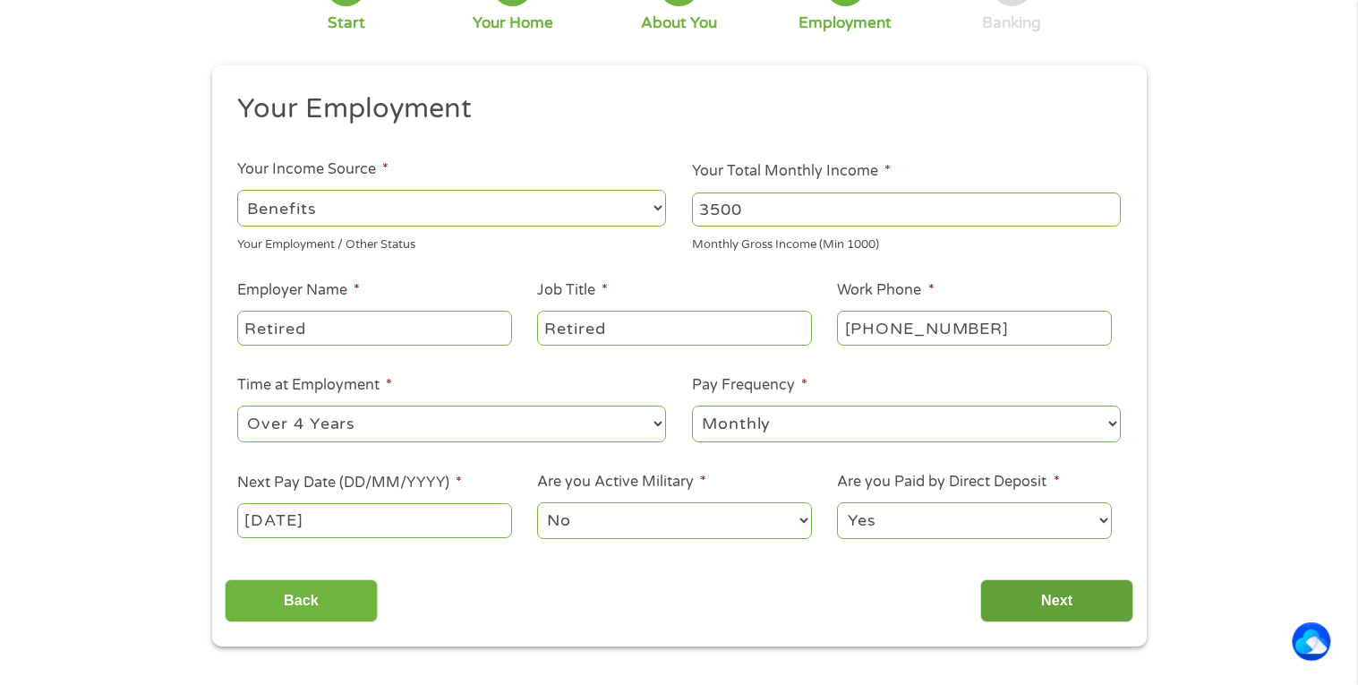
click at [1047, 602] on input "Next" at bounding box center [1056, 601] width 153 height 44
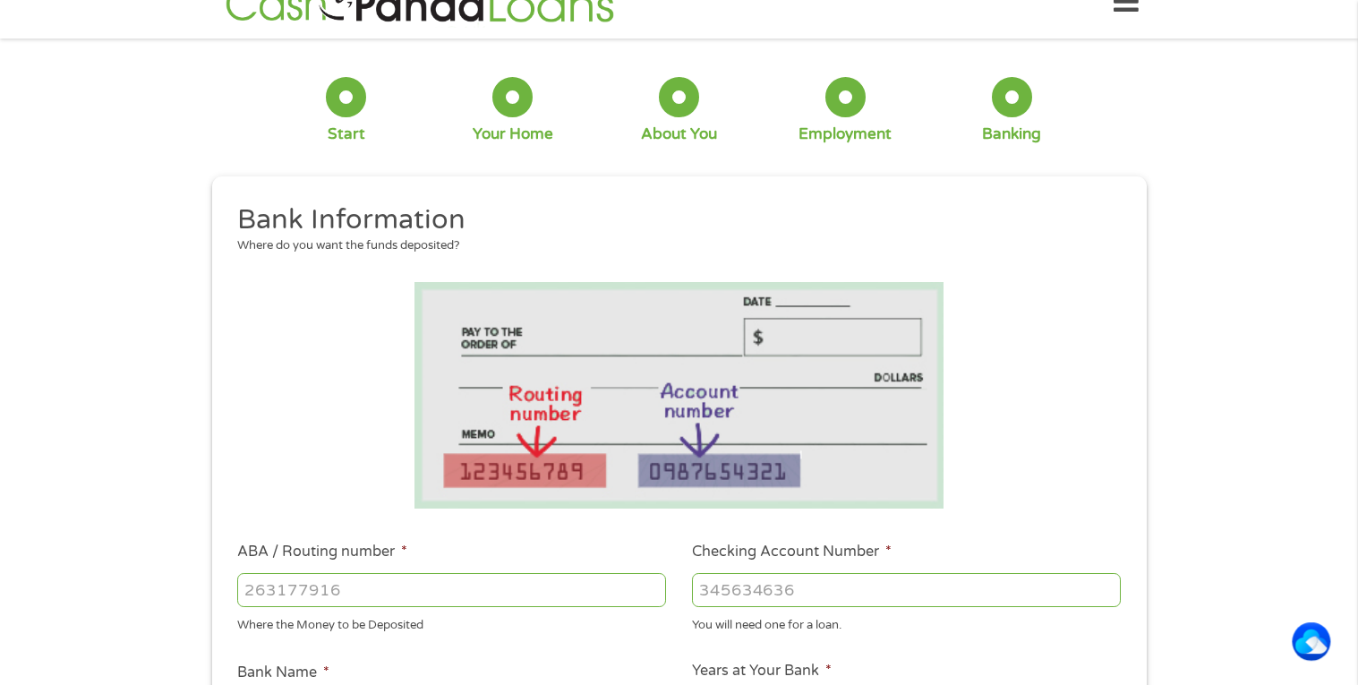
scroll to position [0, 0]
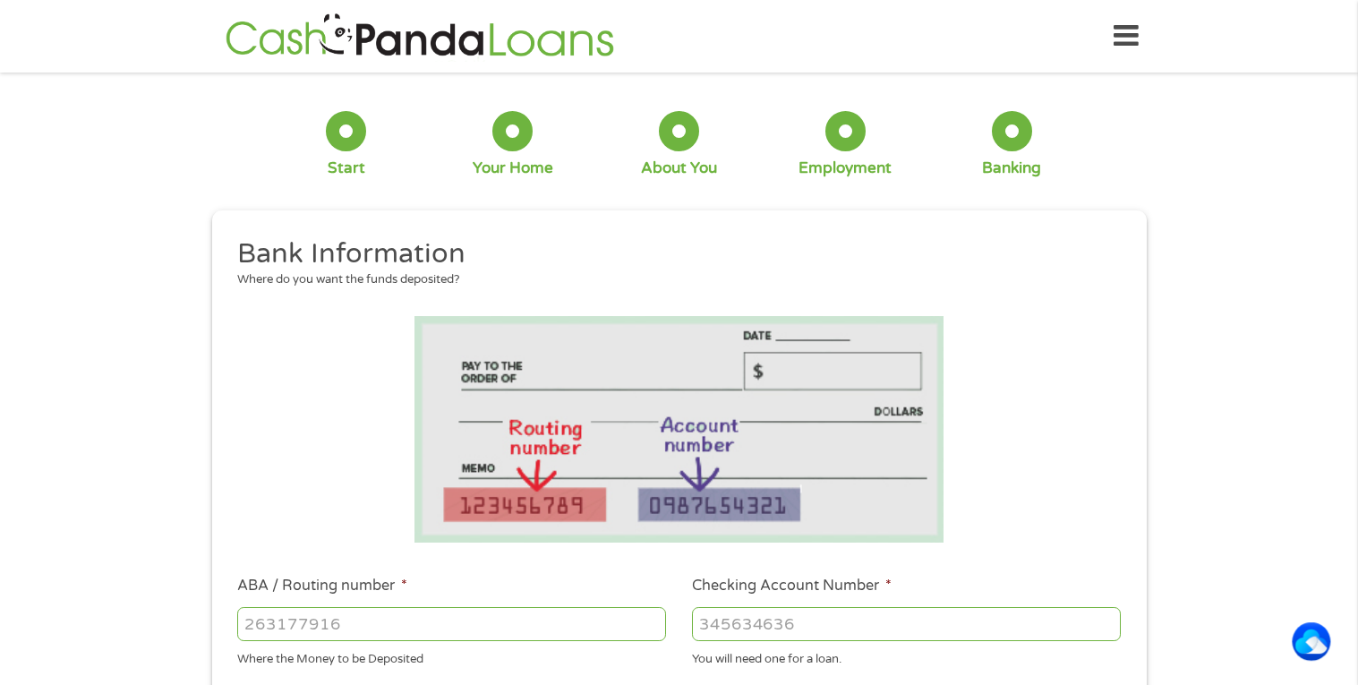
click at [438, 640] on input "ABA / Routing number *" at bounding box center [451, 624] width 429 height 34
type input "323383378"
type input "IQ CREDIT UNION"
type input "323383378"
click at [733, 625] on input "Checking Account Number *" at bounding box center [906, 624] width 429 height 34
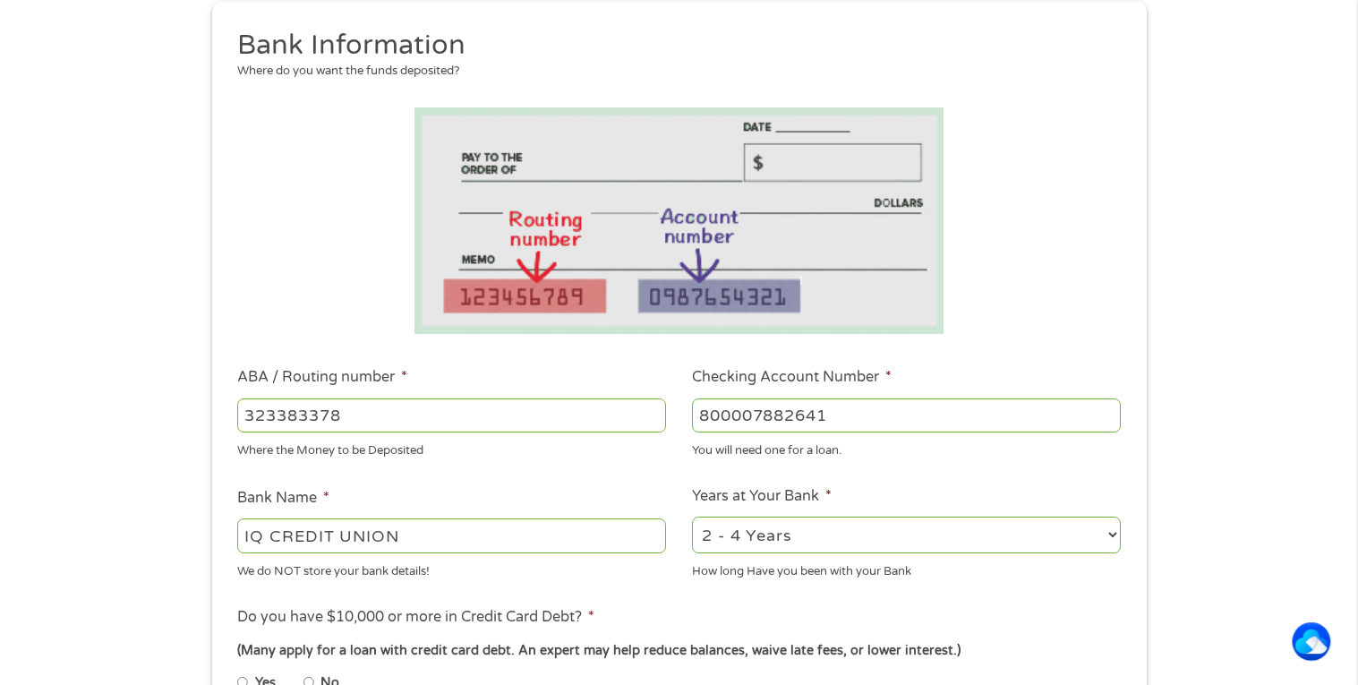
scroll to position [217, 0]
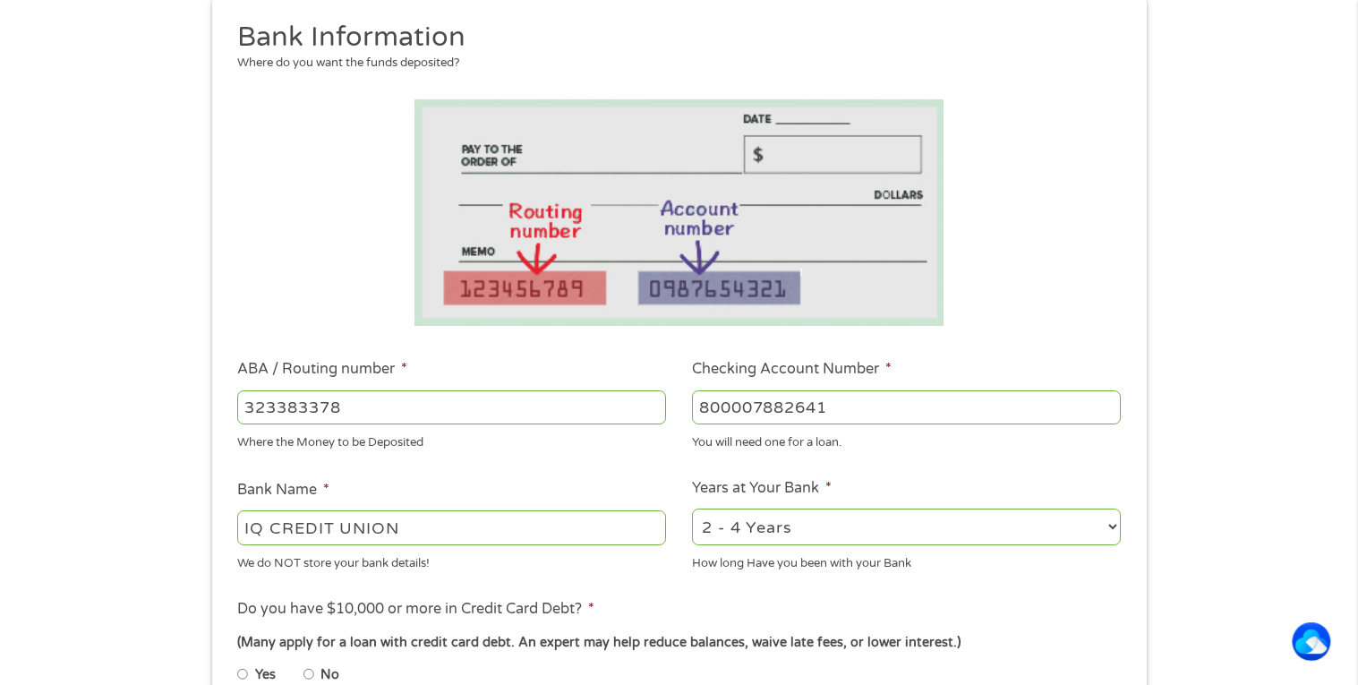
type input "800007882641"
click at [812, 533] on select "2 - 4 Years 6 - 12 Months 1 - 2 Years Over 4 Years" at bounding box center [906, 526] width 429 height 37
select select "60months"
click at [692, 508] on select "2 - 4 Years 6 - 12 Months 1 - 2 Years Over 4 Years" at bounding box center [906, 526] width 429 height 37
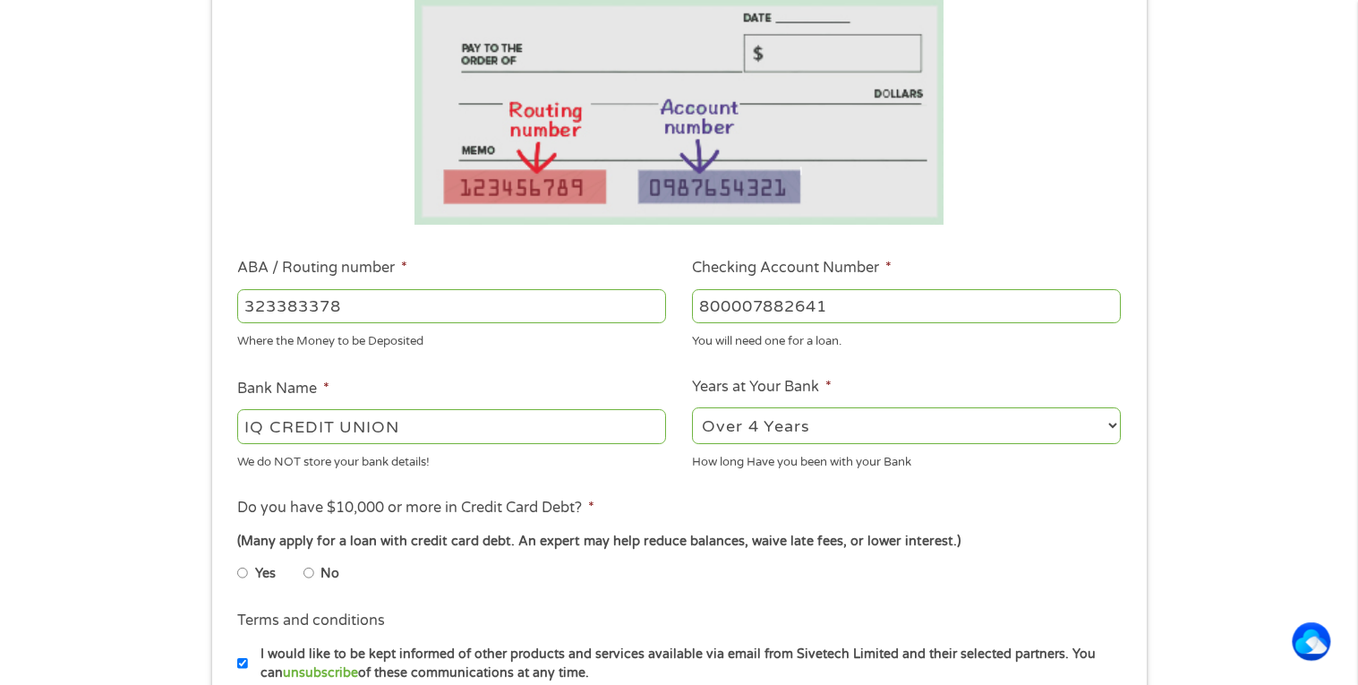
scroll to position [319, 0]
click at [306, 570] on input "No" at bounding box center [308, 572] width 11 height 29
radio input "true"
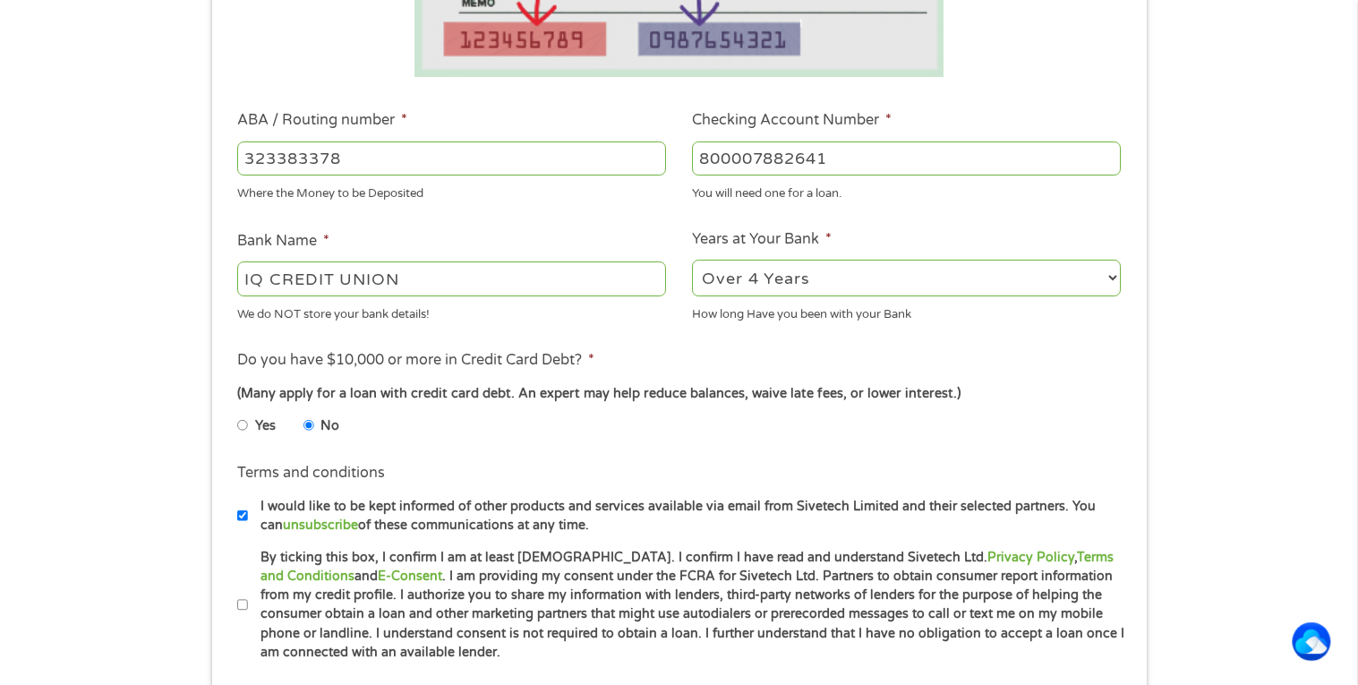
scroll to position [466, 0]
click at [244, 601] on input "By ticking this box, I confirm I am at least [DEMOGRAPHIC_DATA]. I confirm I ha…" at bounding box center [242, 604] width 11 height 29
checkbox input "true"
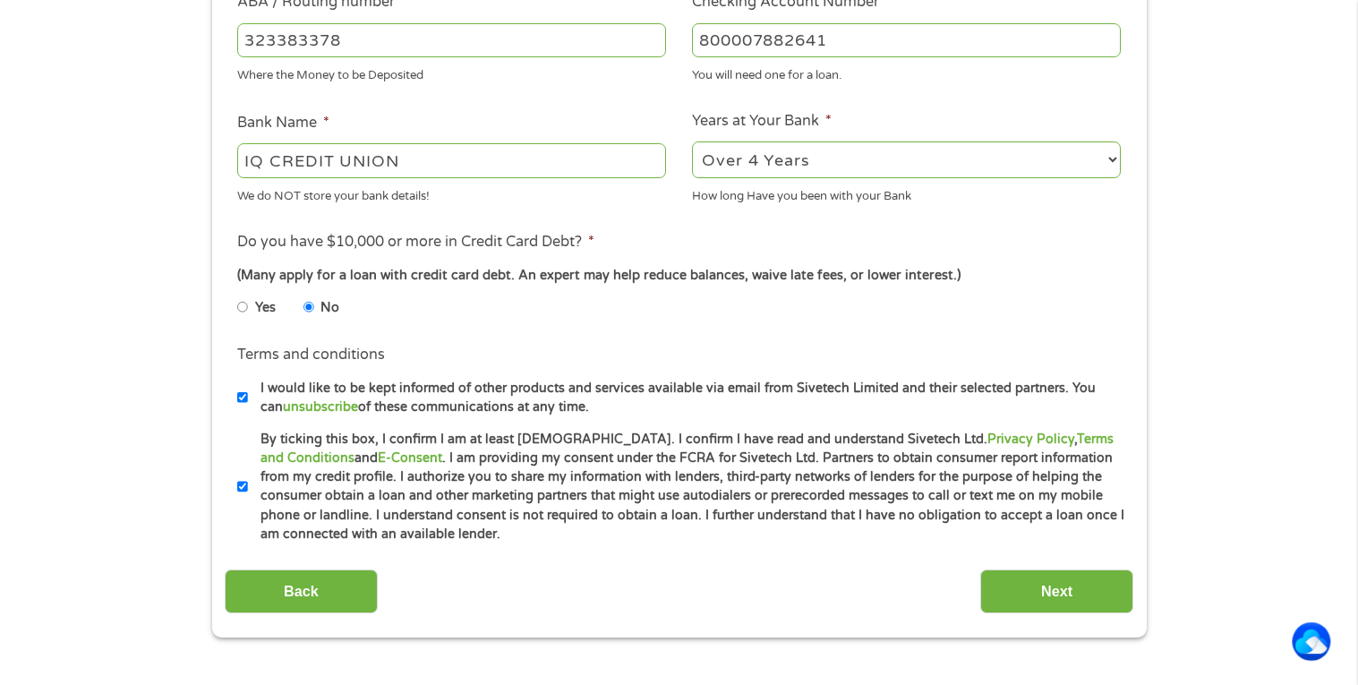
scroll to position [609, 0]
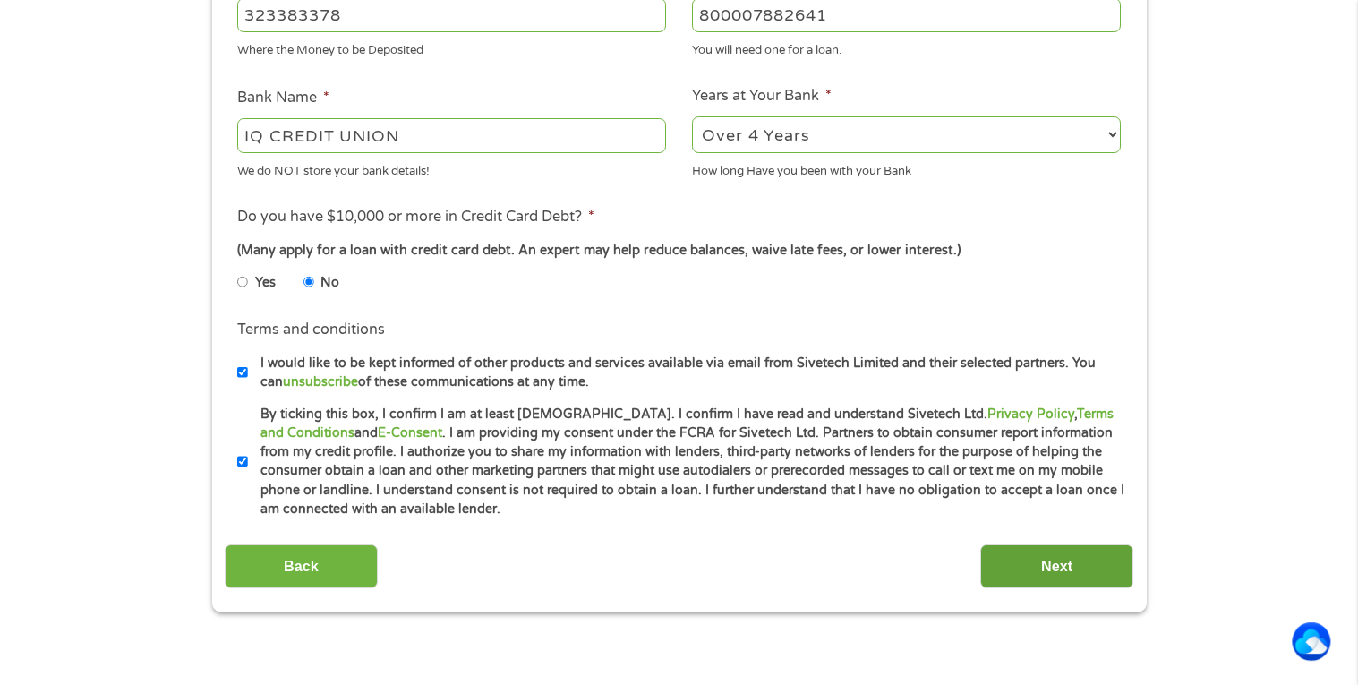
click at [1095, 565] on input "Next" at bounding box center [1056, 566] width 153 height 44
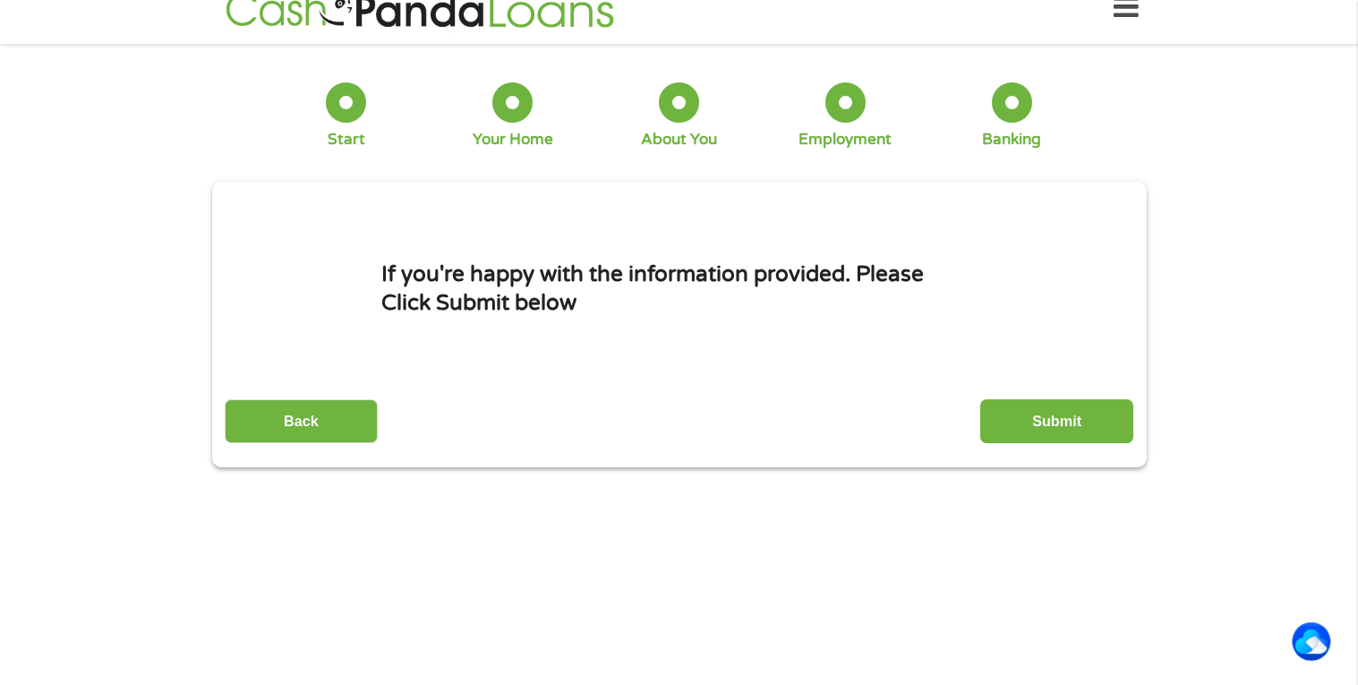
scroll to position [0, 0]
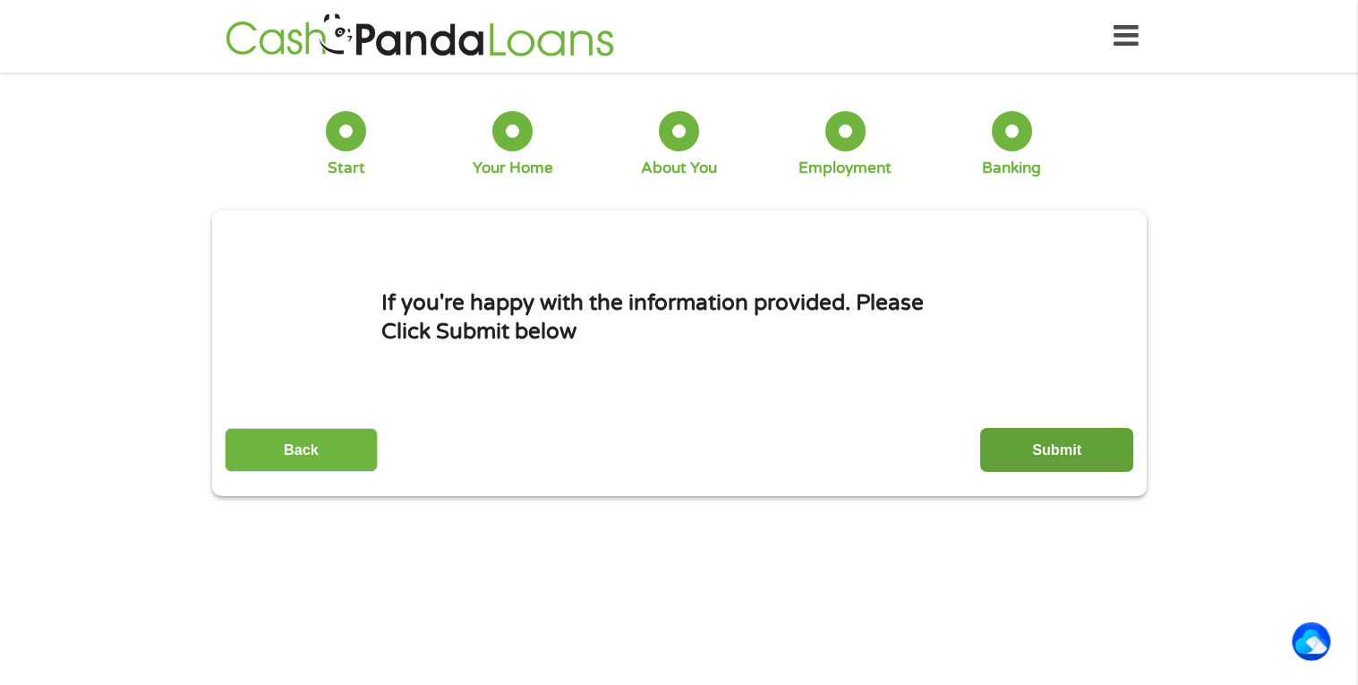
click at [1058, 446] on input "Submit" at bounding box center [1056, 450] width 153 height 44
